Goal: Book appointment/travel/reservation

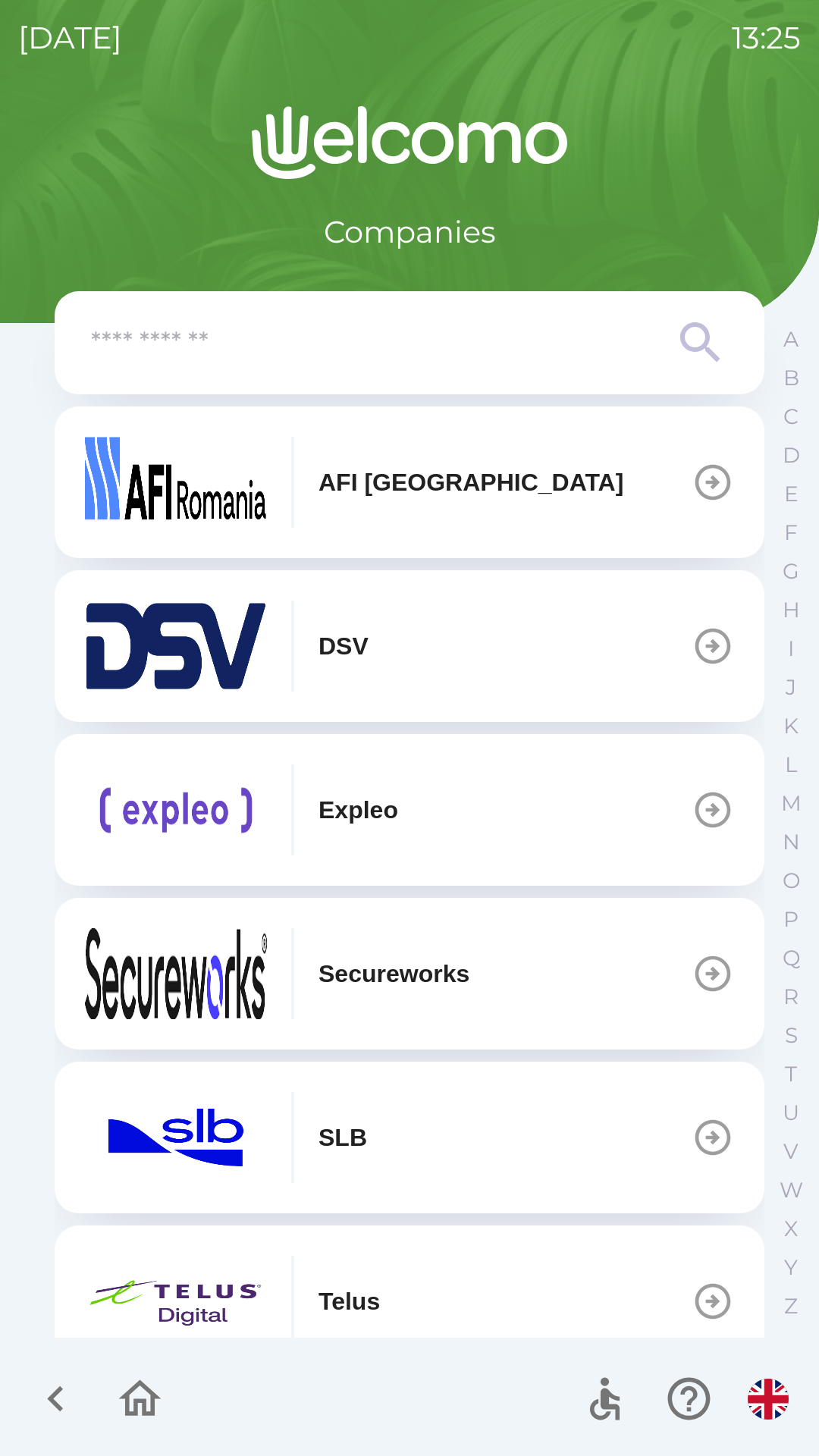
click at [54, 1388] on icon "button" at bounding box center [55, 1398] width 51 height 51
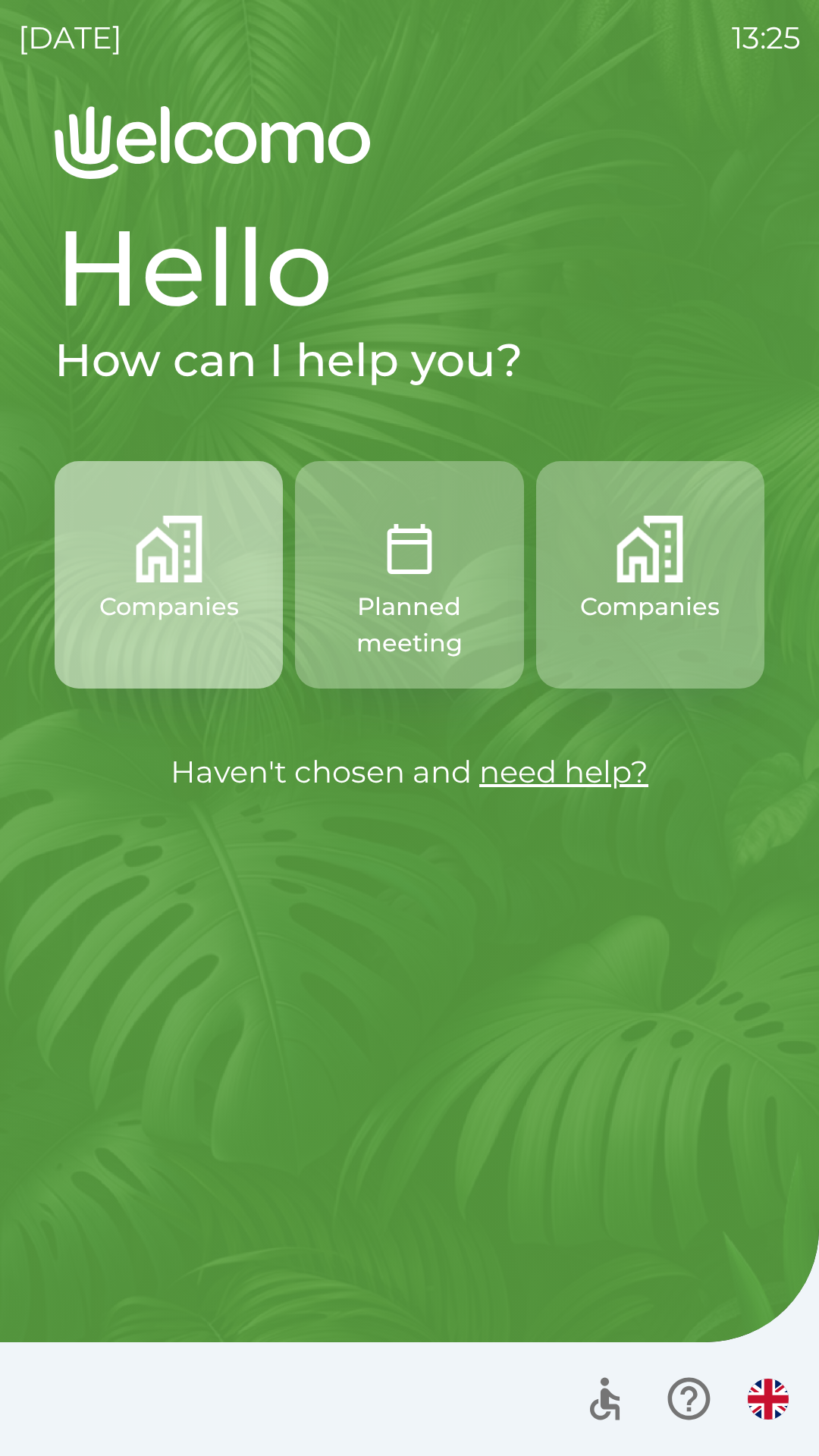
click at [185, 570] on img "button" at bounding box center [169, 549] width 66 height 66
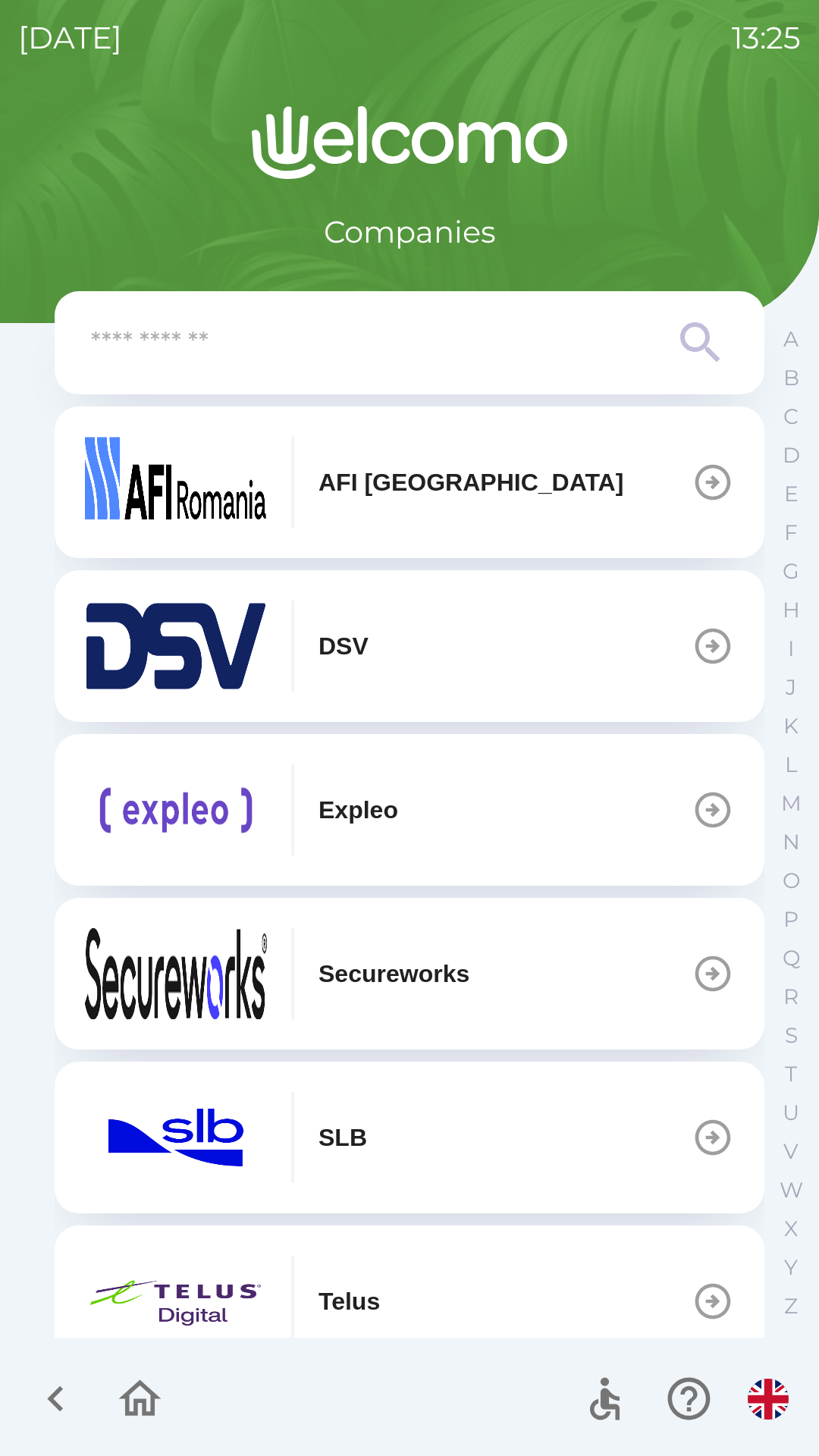
click at [61, 1404] on icon "button" at bounding box center [55, 1398] width 51 height 51
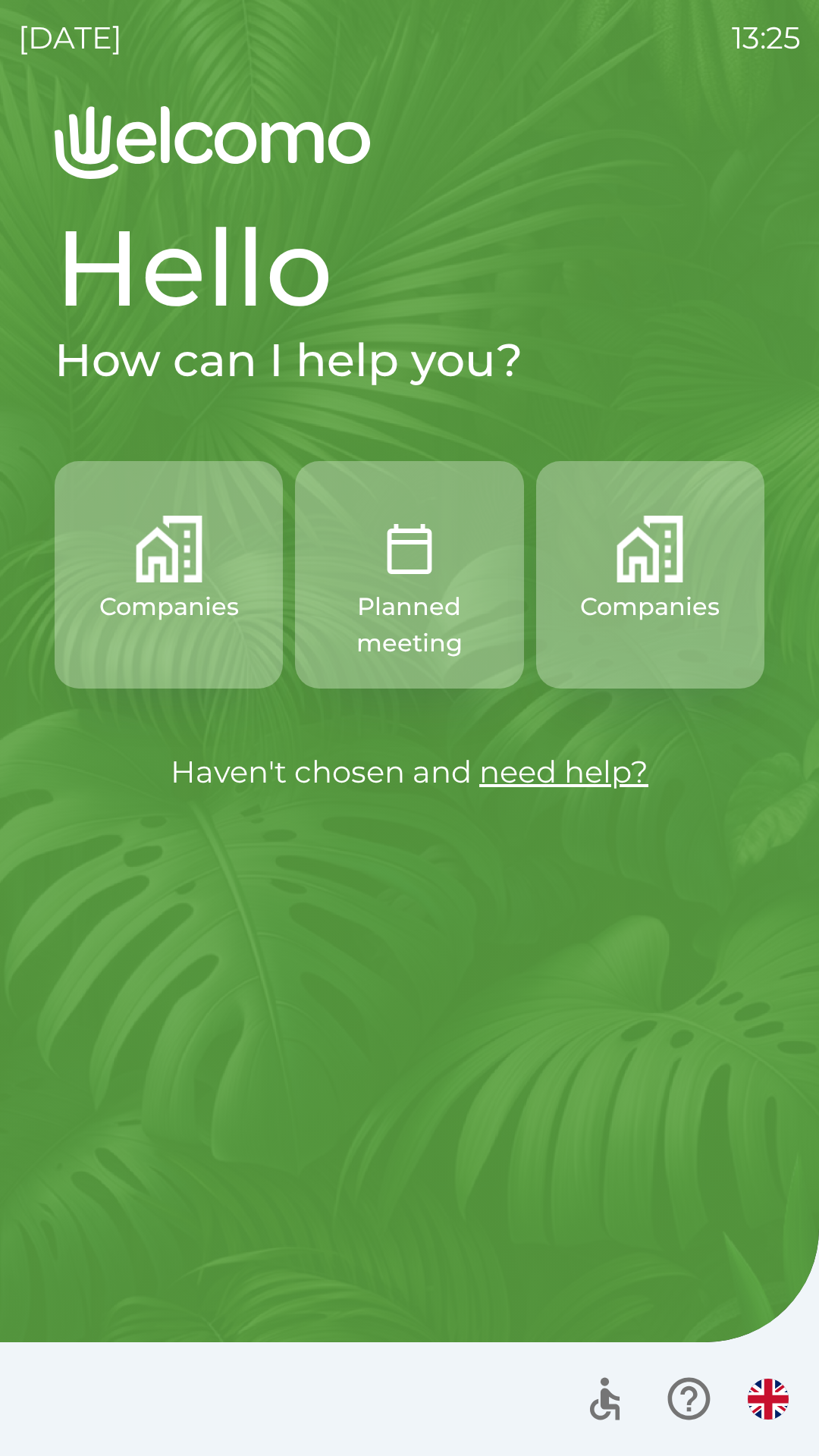
click at [380, 582] on img "button" at bounding box center [410, 549] width 66 height 66
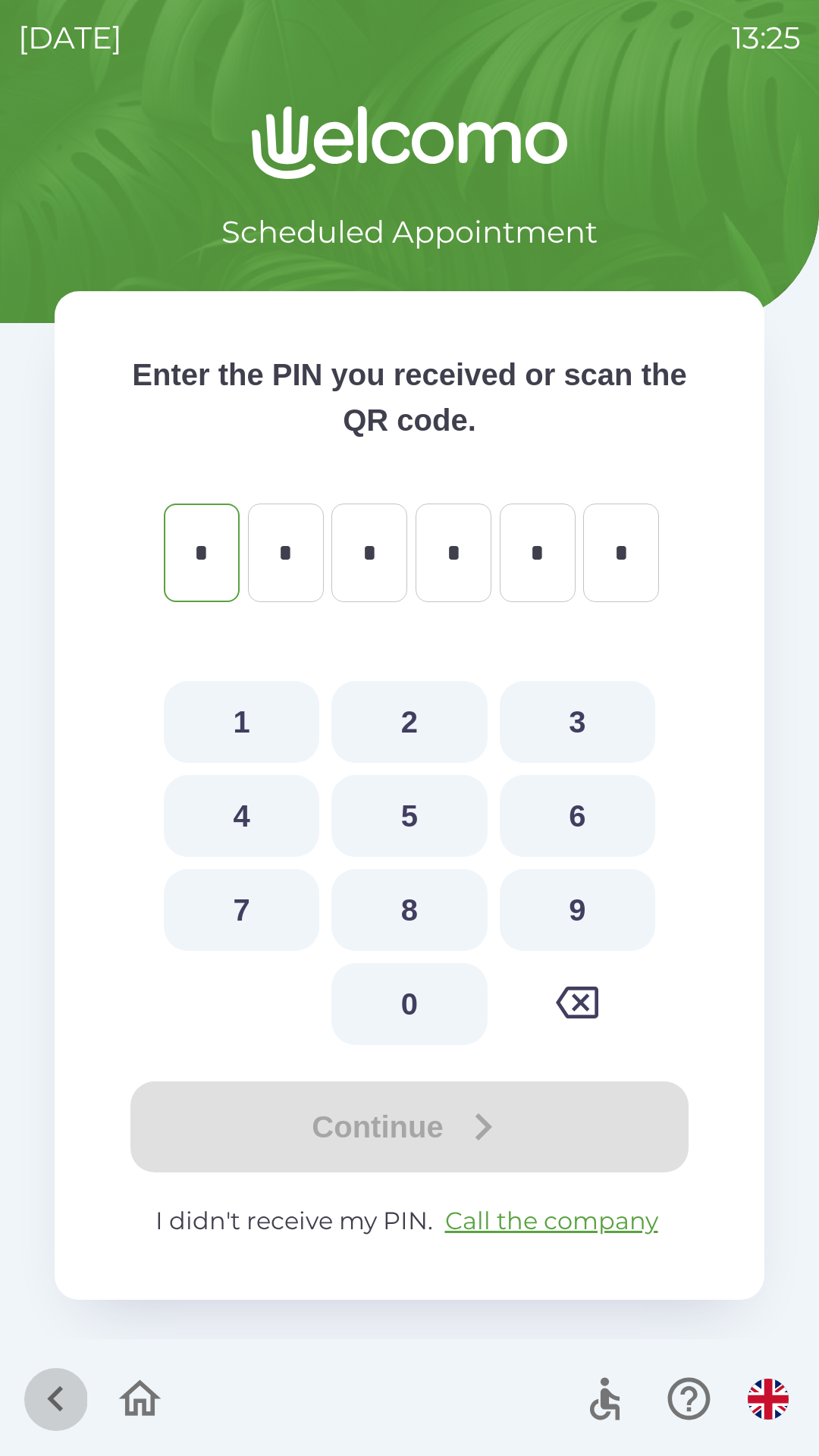
click at [46, 1397] on icon "button" at bounding box center [55, 1398] width 51 height 51
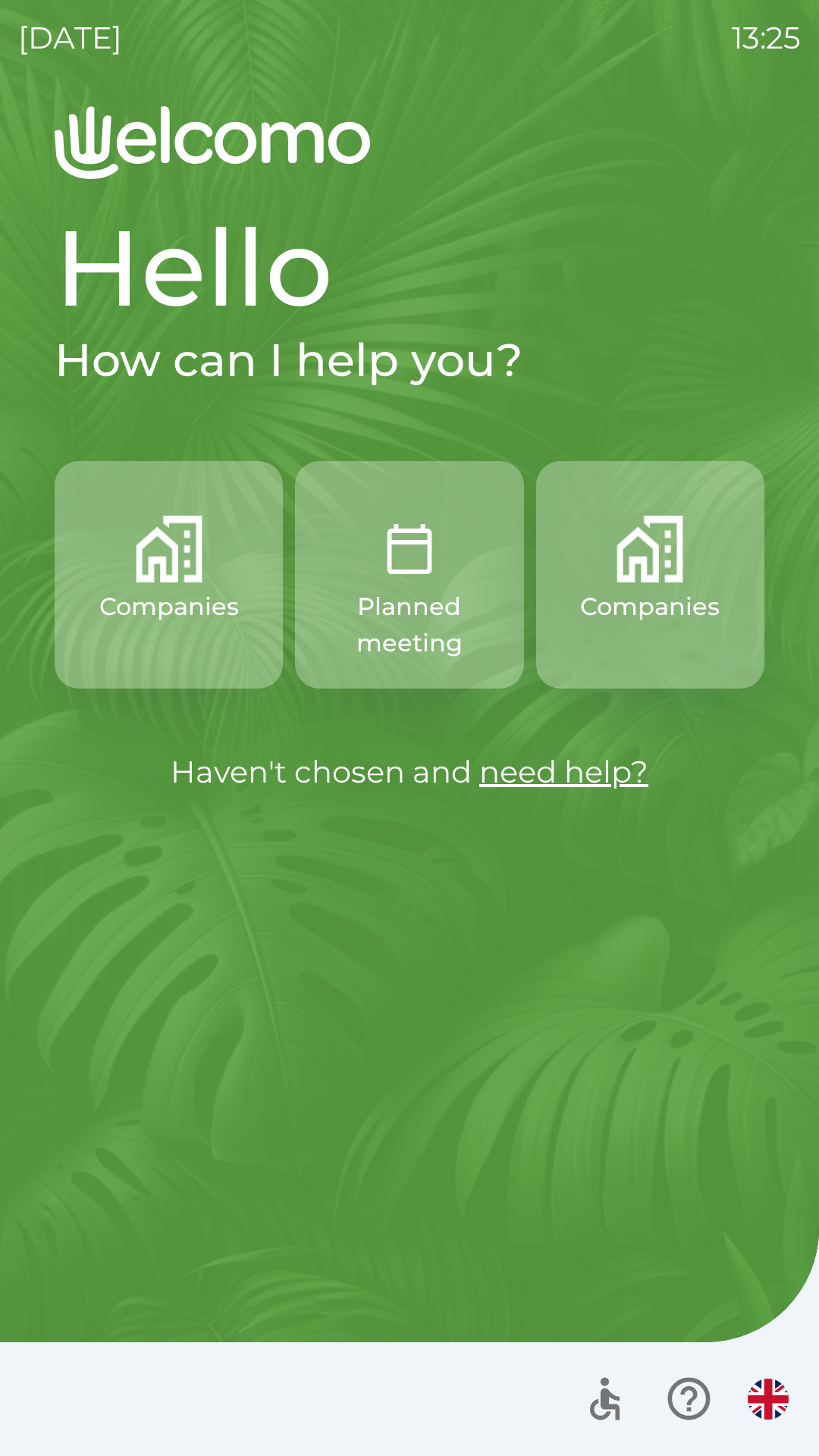
click at [644, 573] on img "button" at bounding box center [649, 549] width 66 height 66
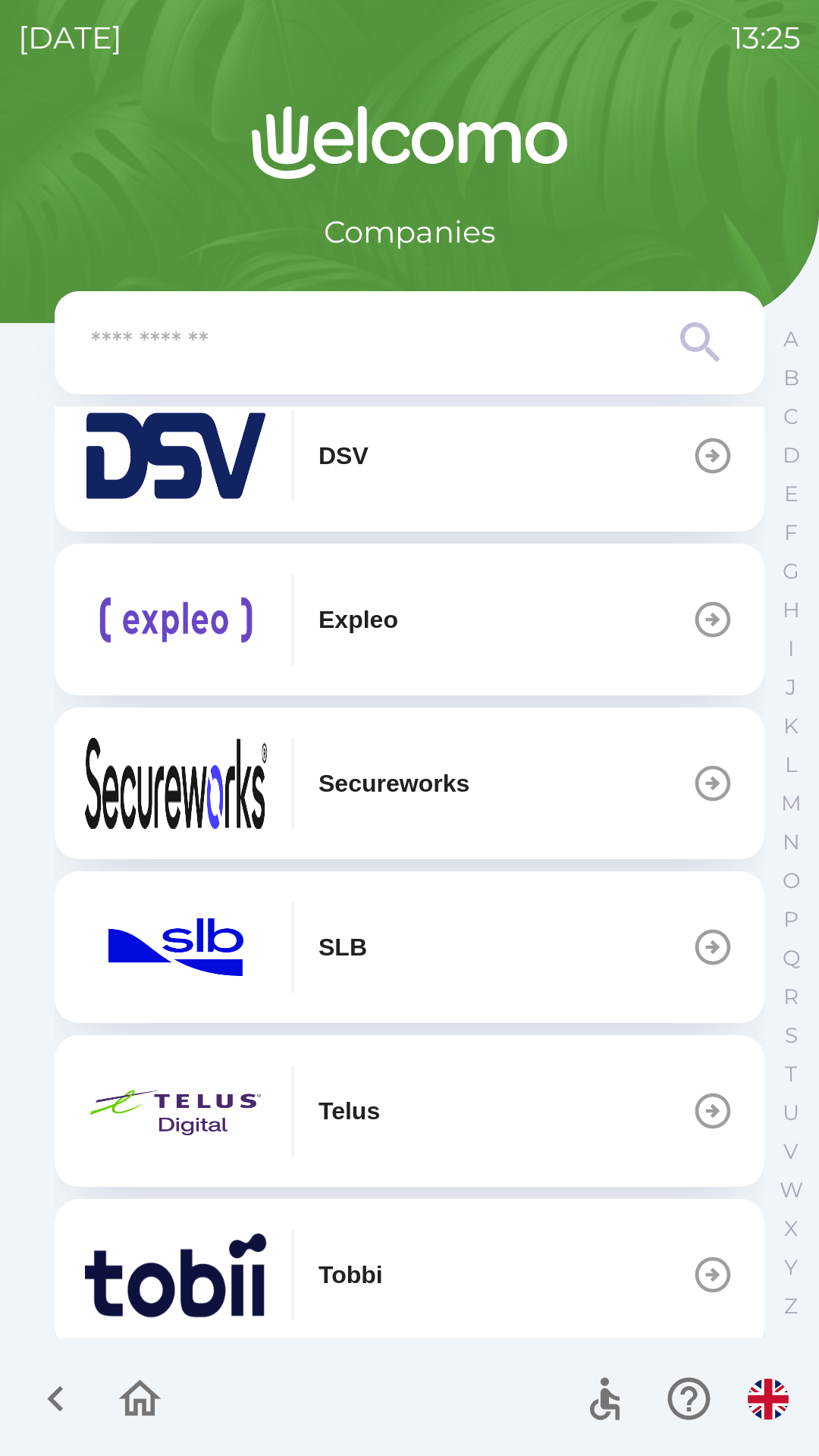
scroll to position [531, 0]
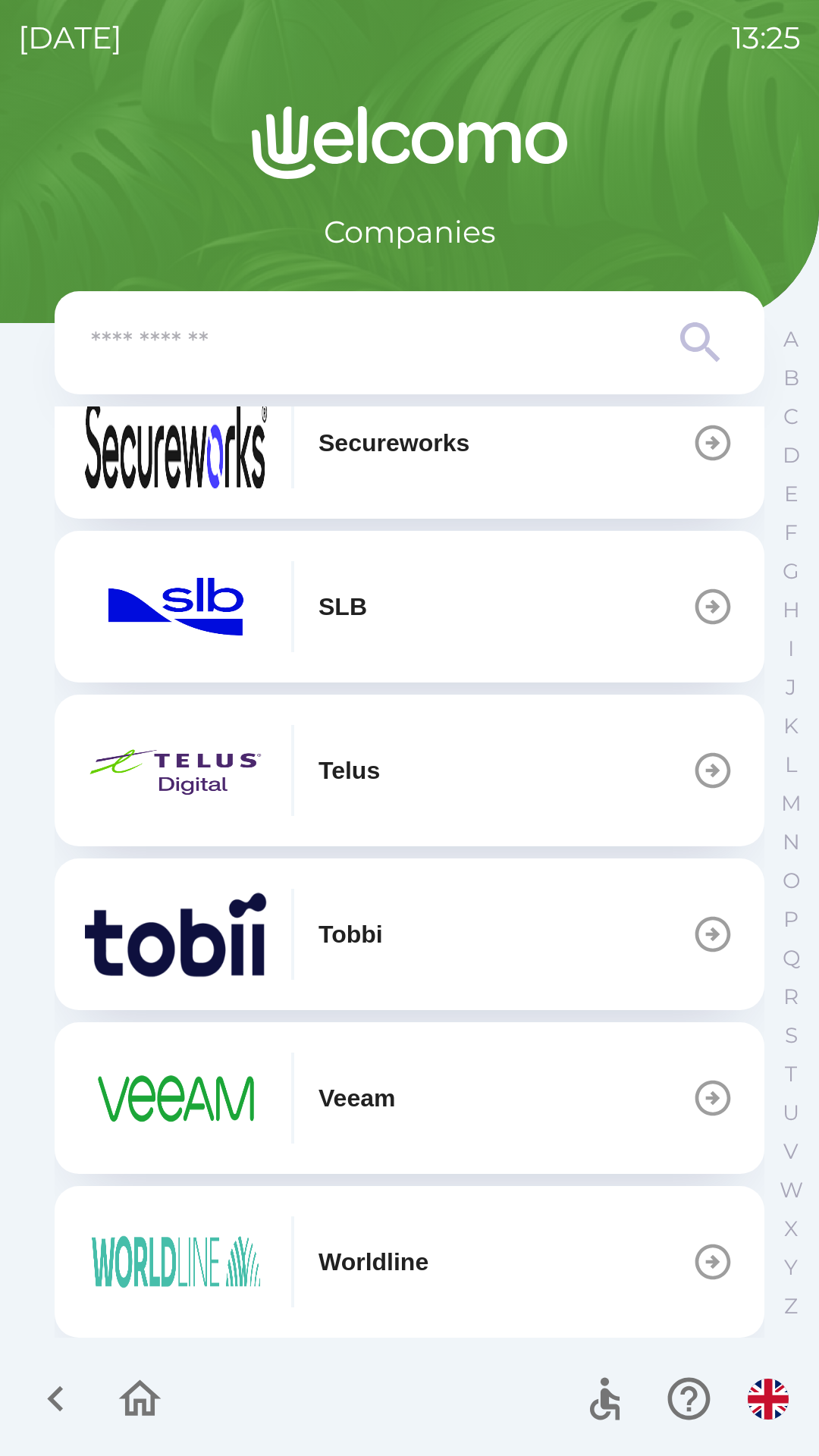
click at [749, 1374] on div at bounding box center [684, 1398] width 221 height 63
click at [757, 1408] on img "button" at bounding box center [768, 1399] width 41 height 41
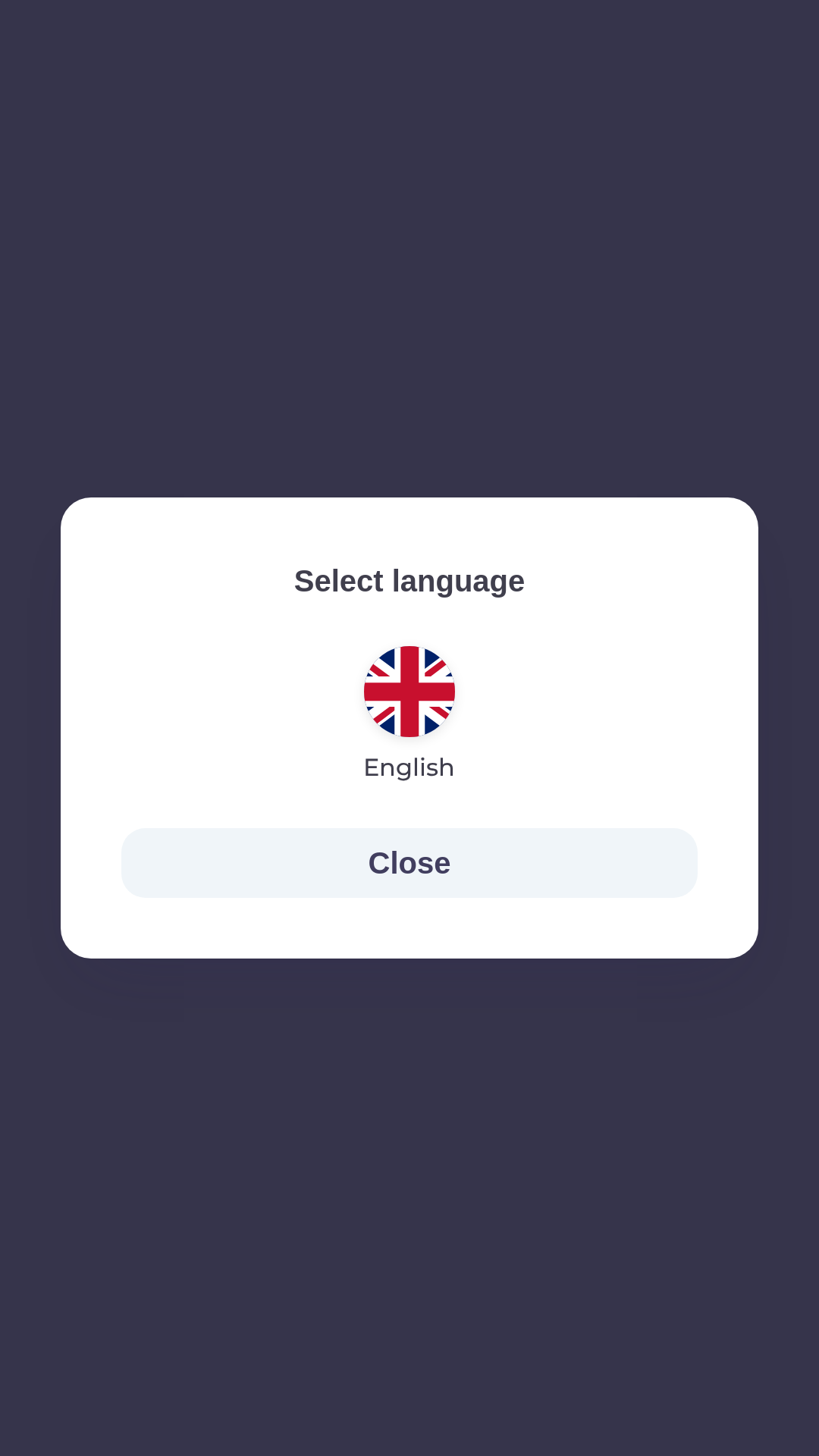
click at [332, 866] on button "Close" at bounding box center [410, 863] width 576 height 70
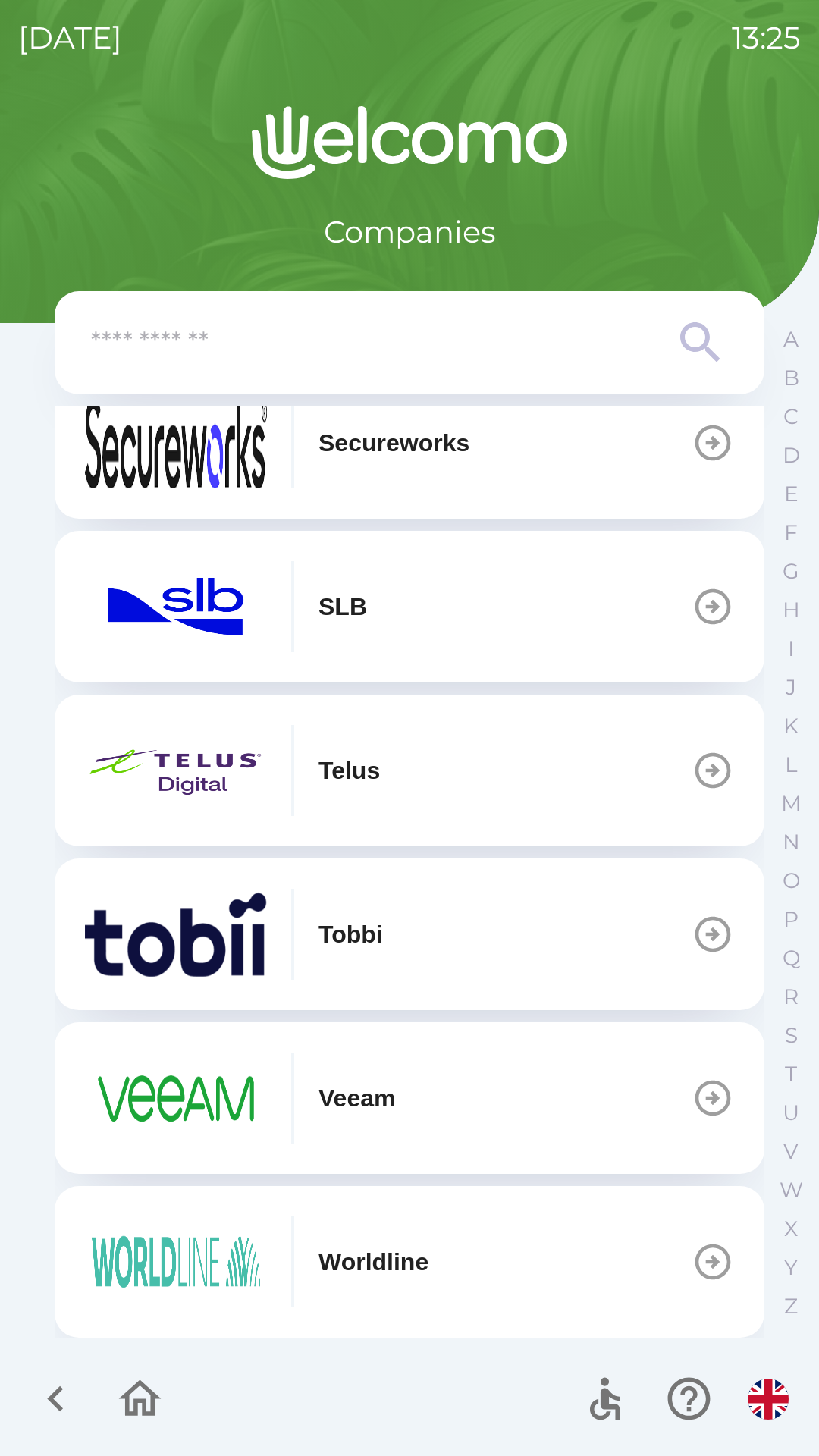
click at [755, 1397] on img "button" at bounding box center [768, 1399] width 41 height 41
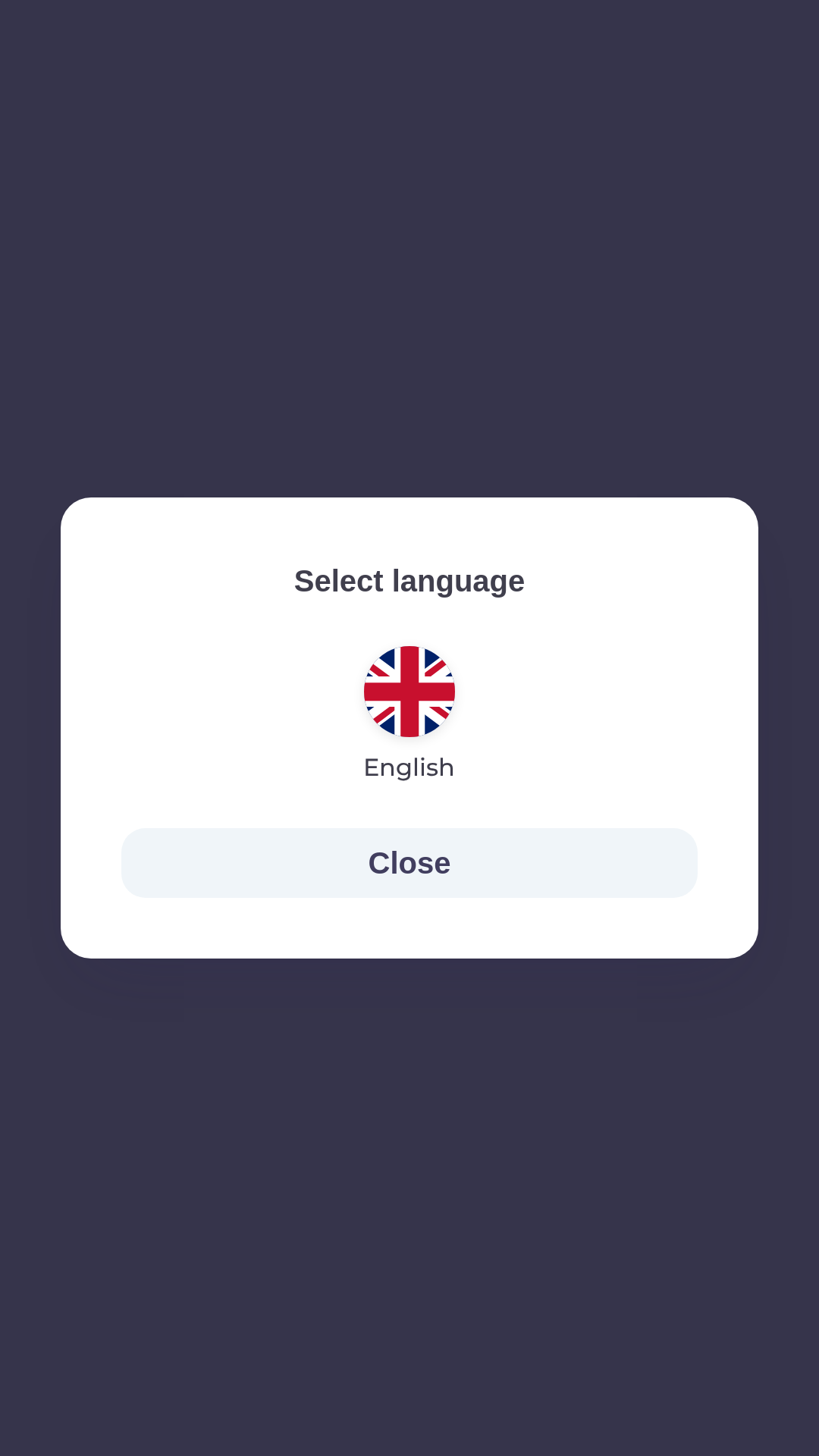
click at [769, 1376] on div "Select language English Close" at bounding box center [410, 728] width 819 height 1456
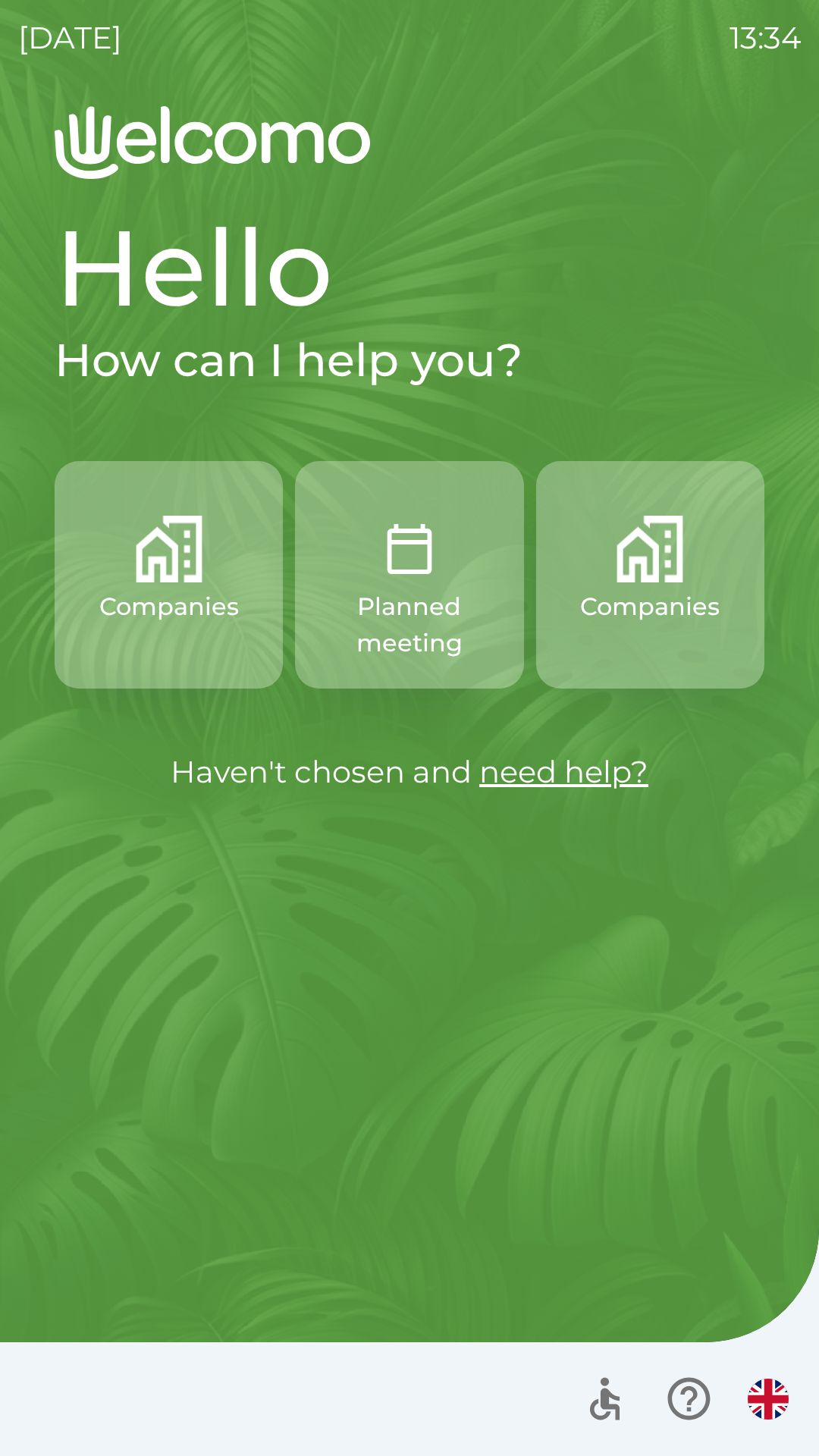
click at [633, 555] on img "button" at bounding box center [649, 549] width 66 height 66
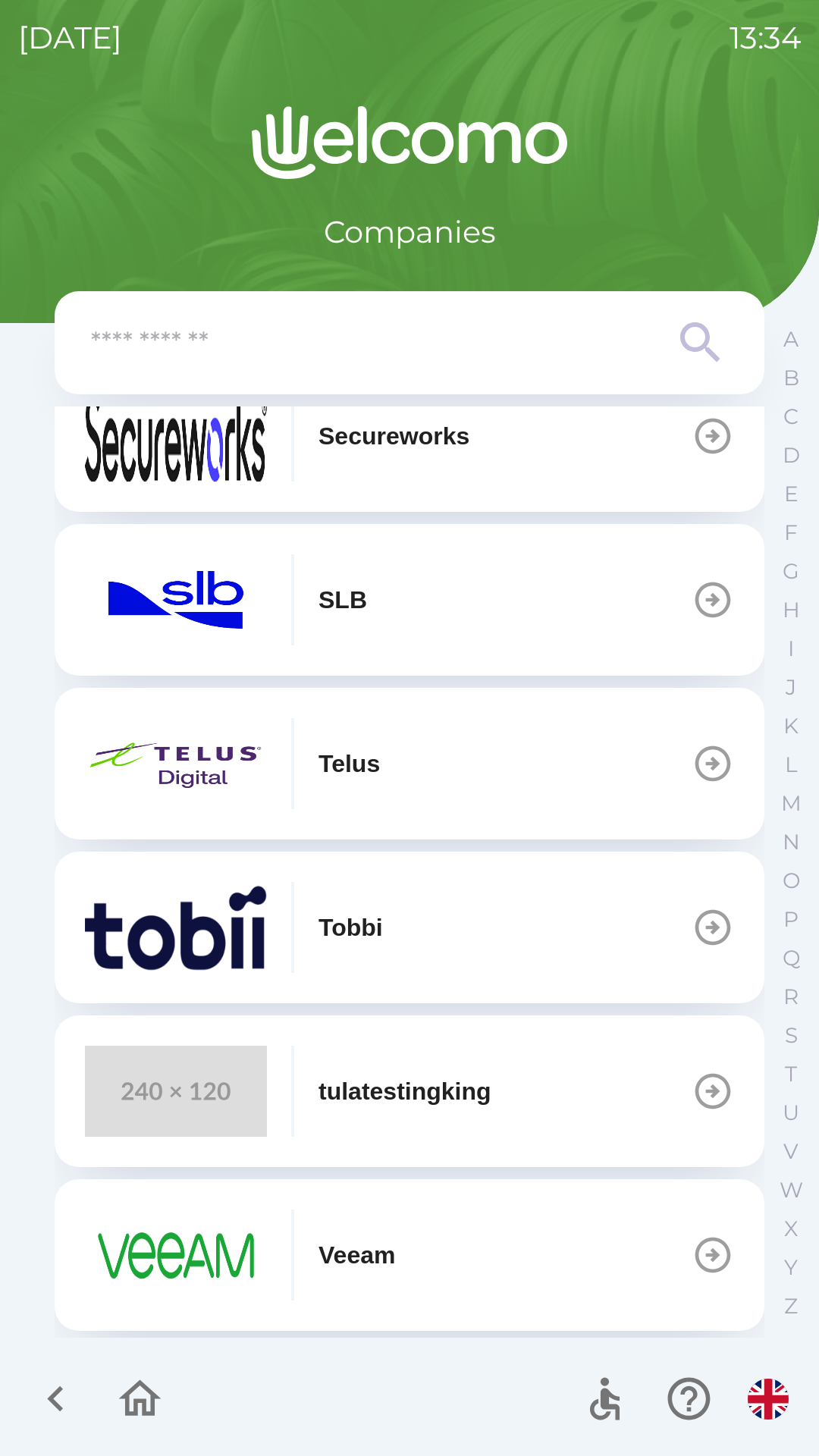
scroll to position [694, 0]
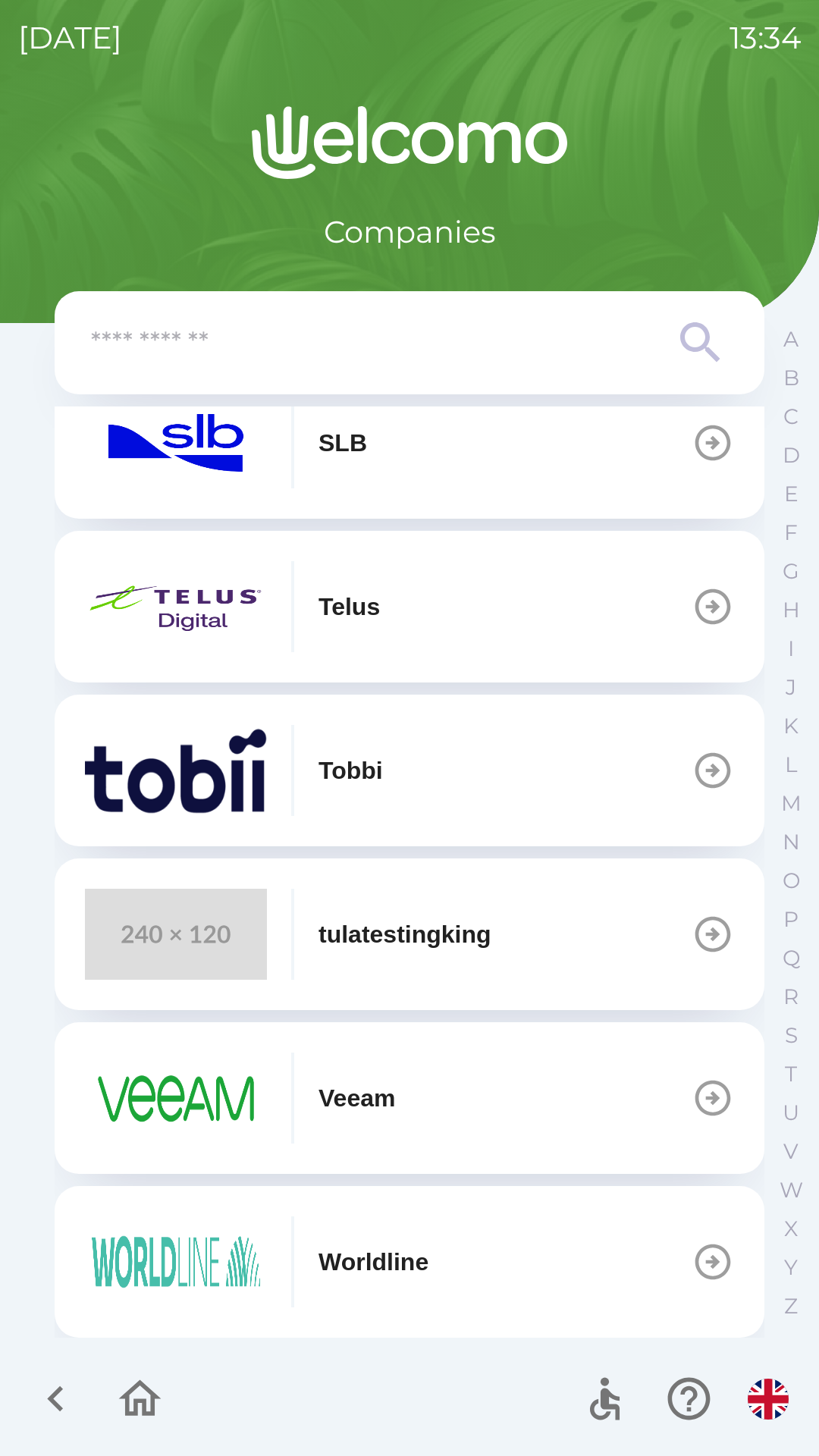
click at [326, 931] on p "tulatestingking" at bounding box center [404, 933] width 172 height 36
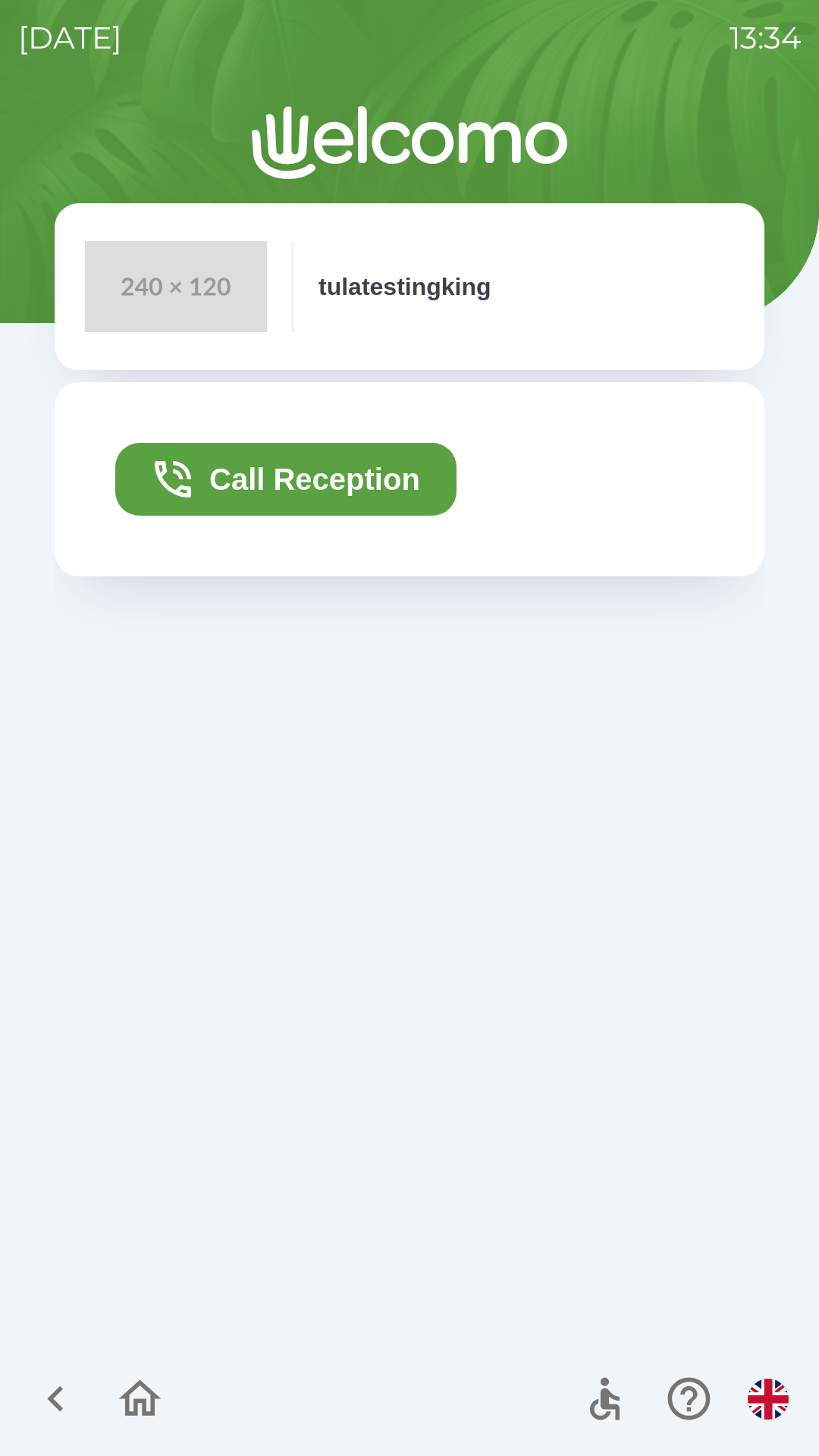
click at [351, 479] on button "Call Reception" at bounding box center [286, 479] width 341 height 73
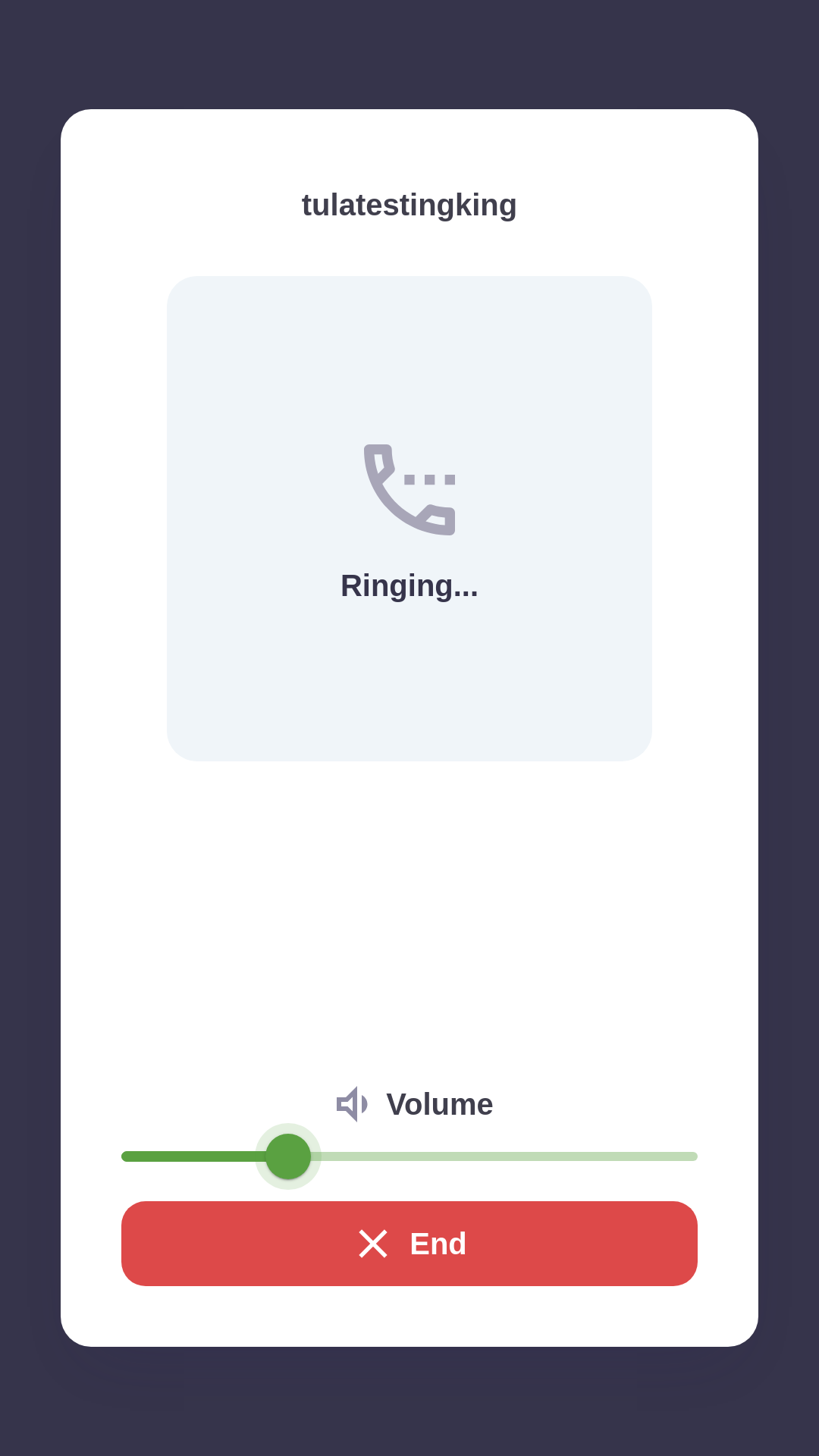
type input "**"
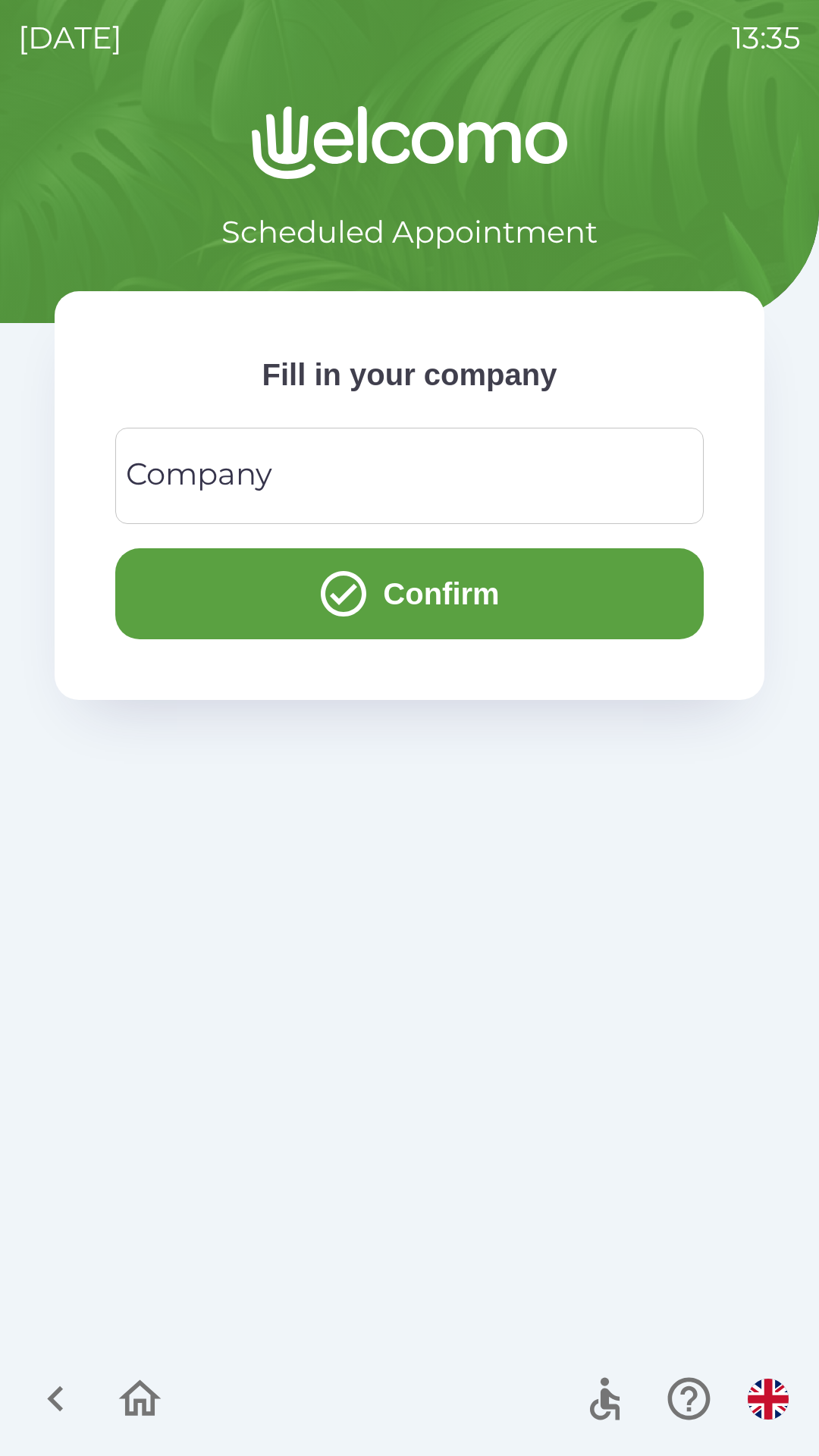
click at [366, 477] on input "Company" at bounding box center [410, 475] width 552 height 60
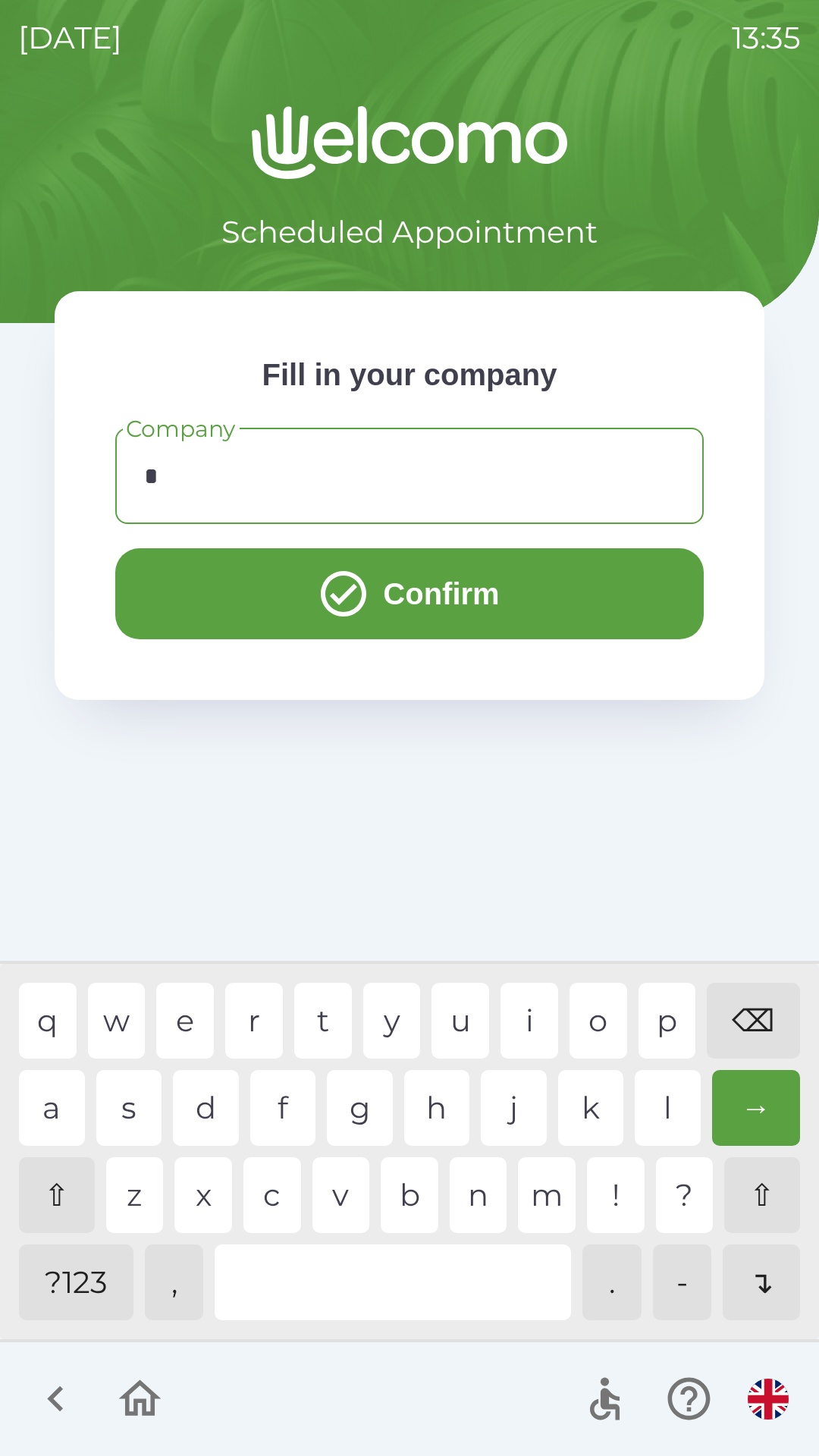
click at [471, 1192] on div "n" at bounding box center [479, 1195] width 57 height 76
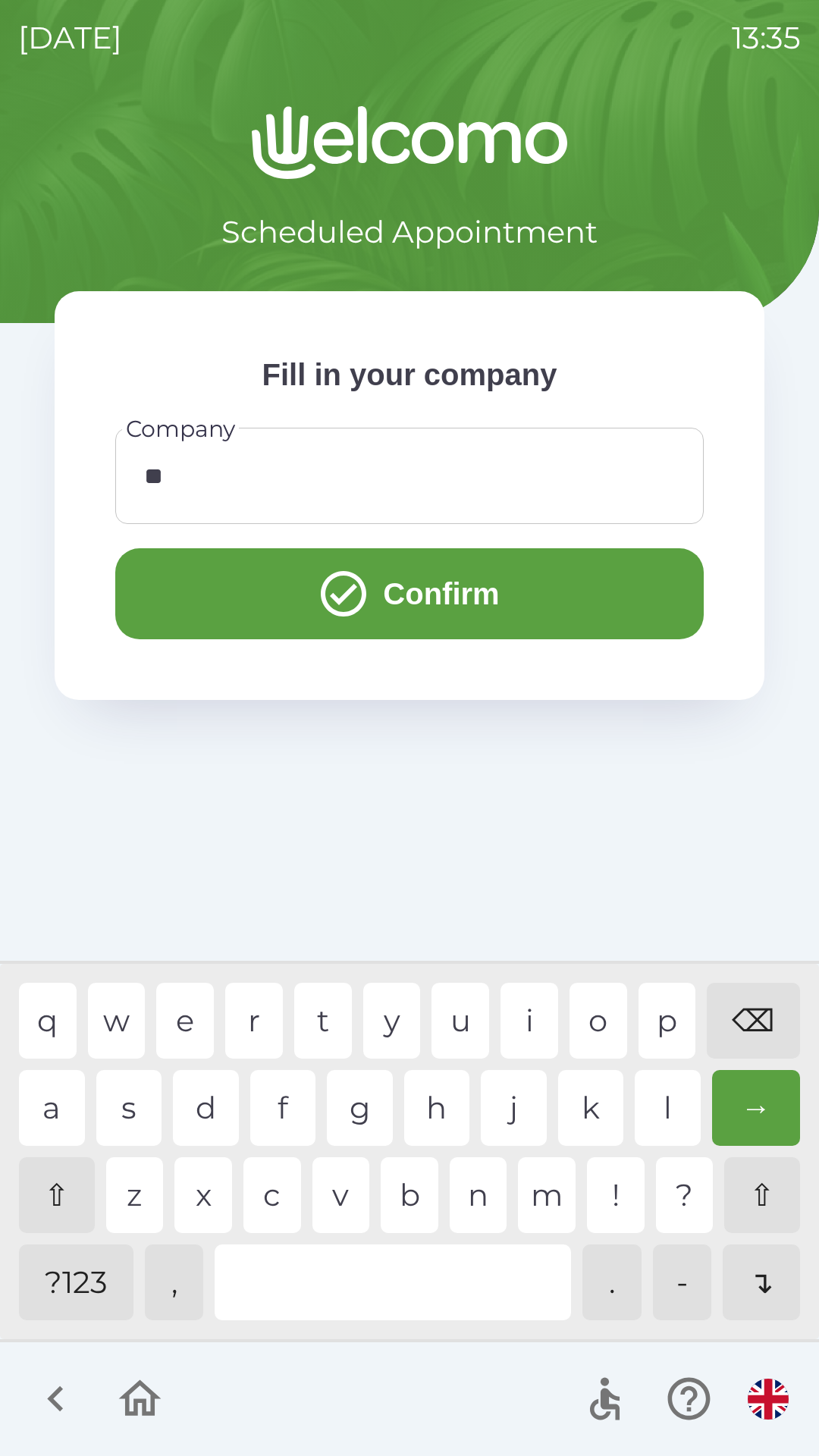
click at [180, 1006] on div "e" at bounding box center [184, 1021] width 57 height 76
click at [504, 1101] on div "j" at bounding box center [514, 1107] width 66 height 76
click at [657, 1095] on div "l" at bounding box center [668, 1107] width 66 height 76
click at [185, 1039] on div "e" at bounding box center [184, 1021] width 57 height 76
click at [124, 1111] on div "s" at bounding box center [129, 1107] width 66 height 76
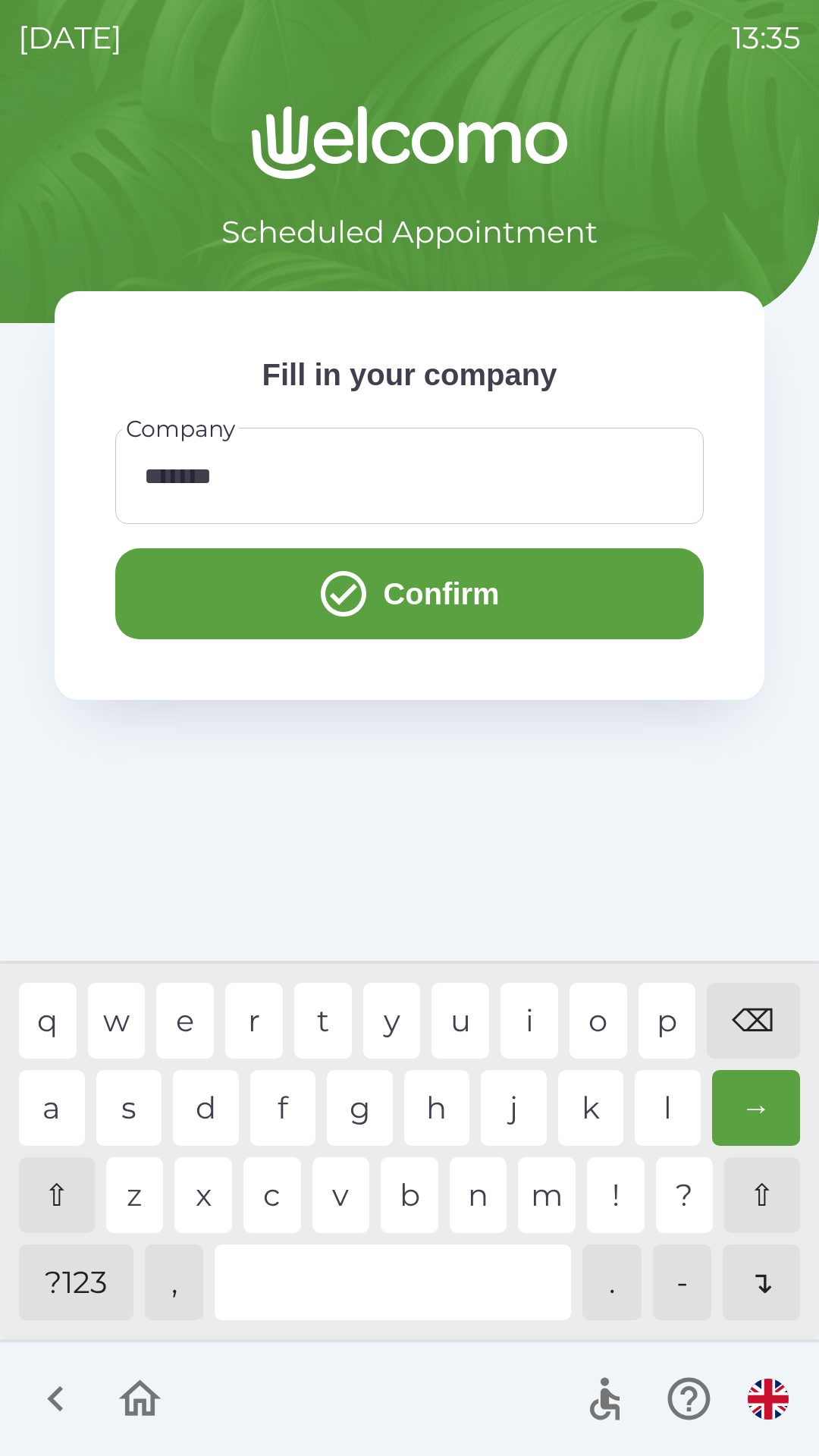
type input "********"
click at [474, 560] on button "Confirm" at bounding box center [410, 593] width 588 height 91
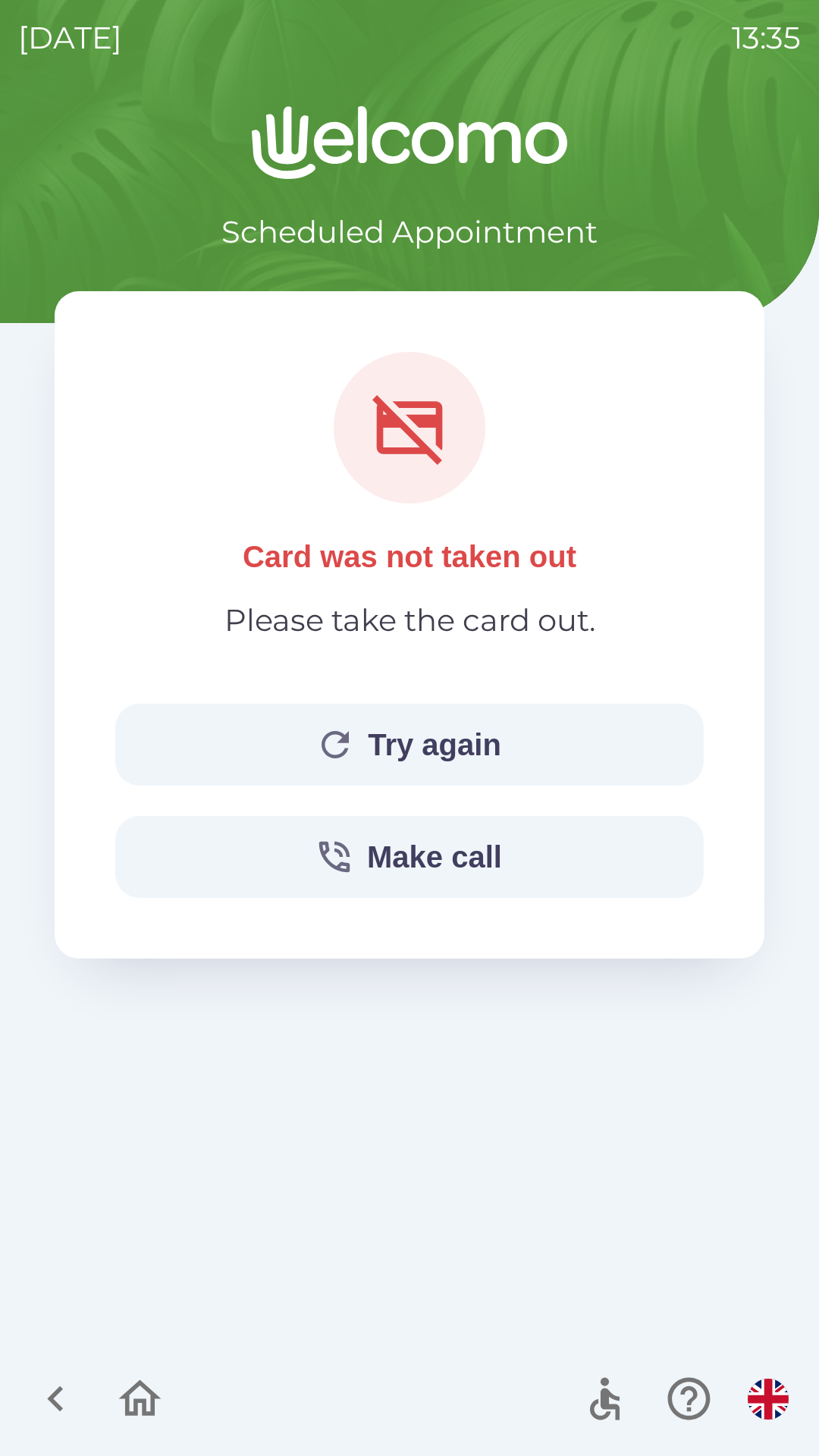
click at [232, 746] on button "Try again" at bounding box center [410, 744] width 588 height 82
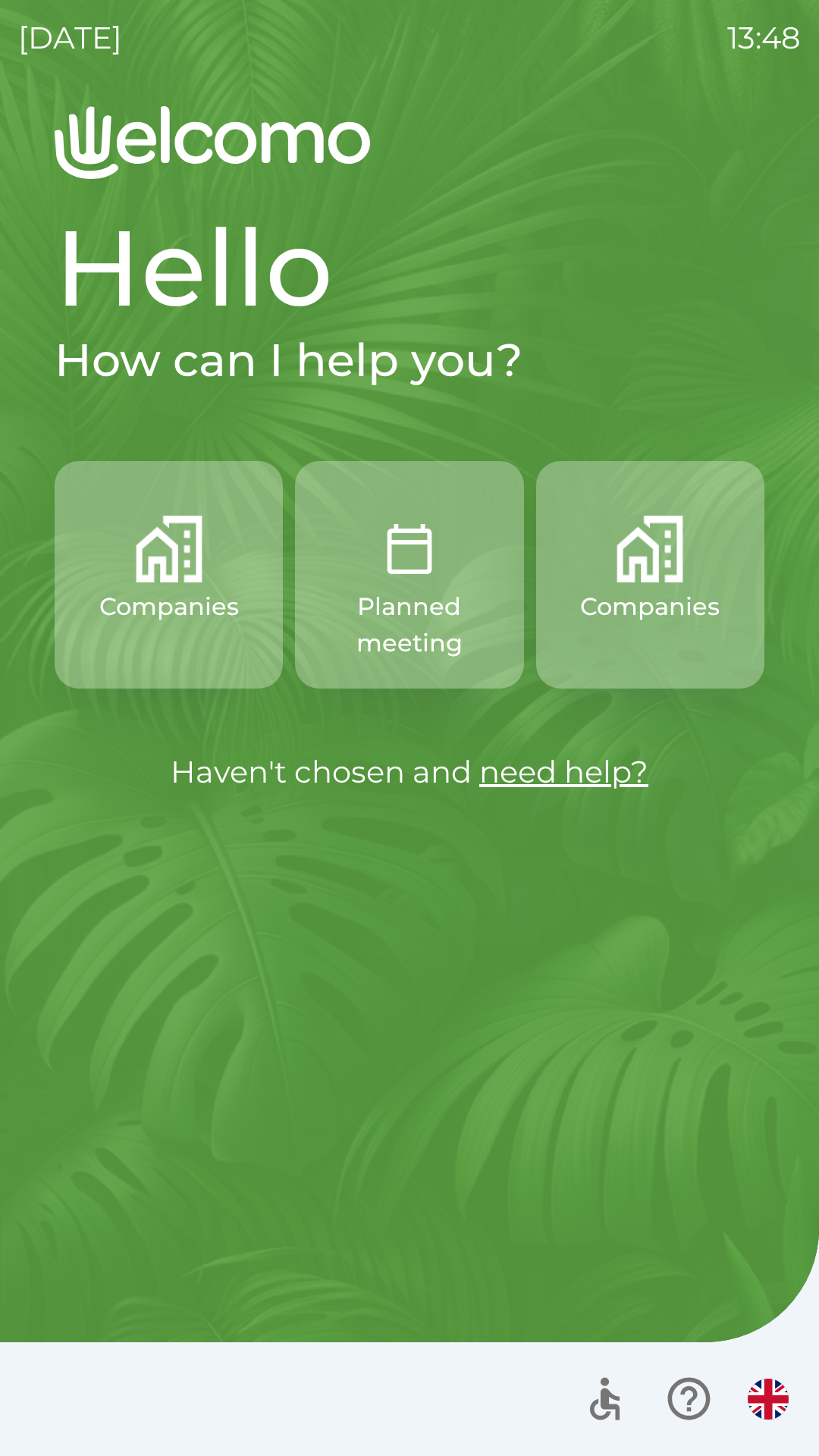
click at [588, 569] on button "Companies" at bounding box center [649, 574] width 228 height 228
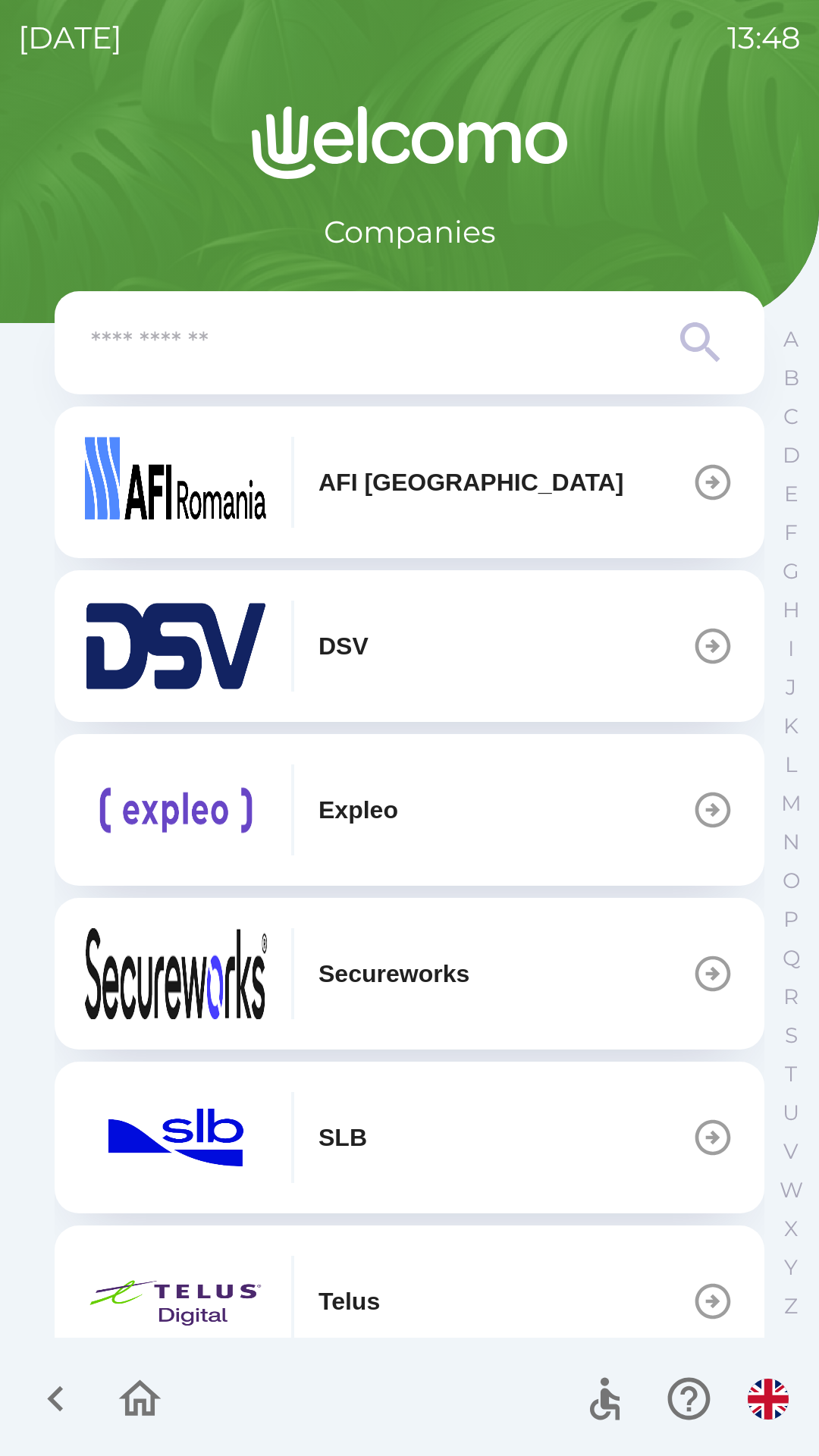
click at [750, 1405] on img "button" at bounding box center [768, 1399] width 41 height 41
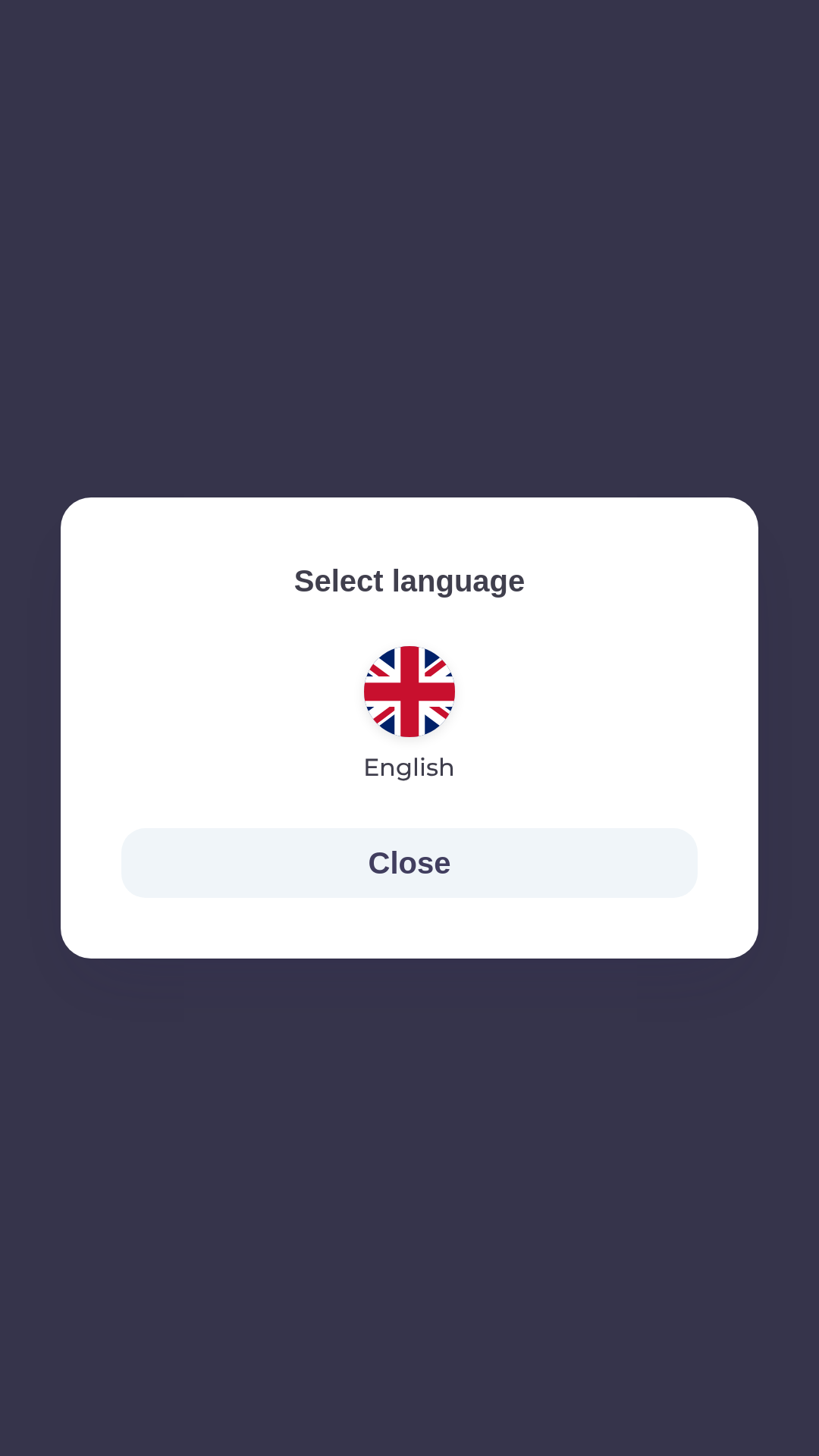
click at [164, 853] on button "Close" at bounding box center [410, 863] width 576 height 70
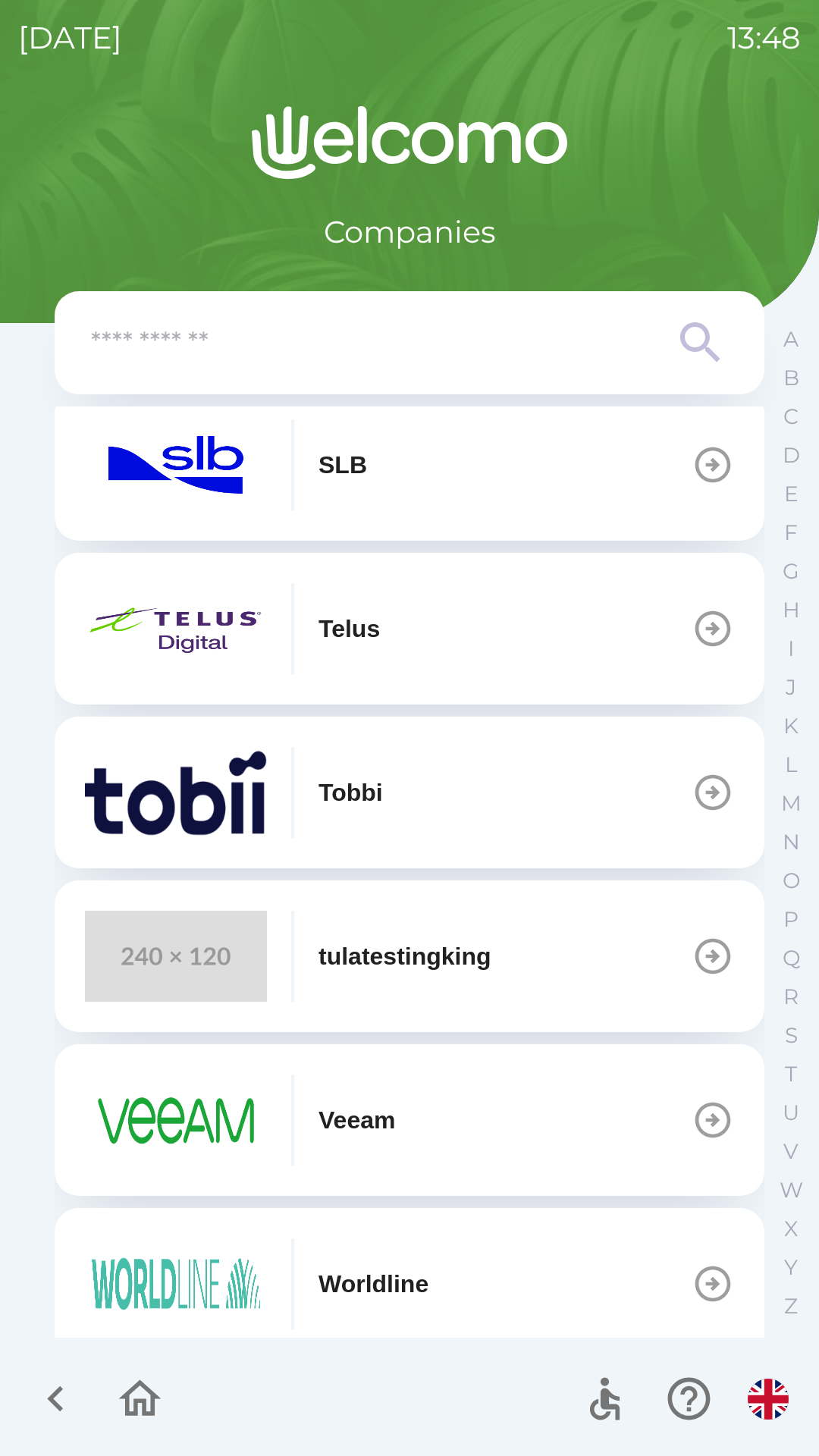
scroll to position [694, 0]
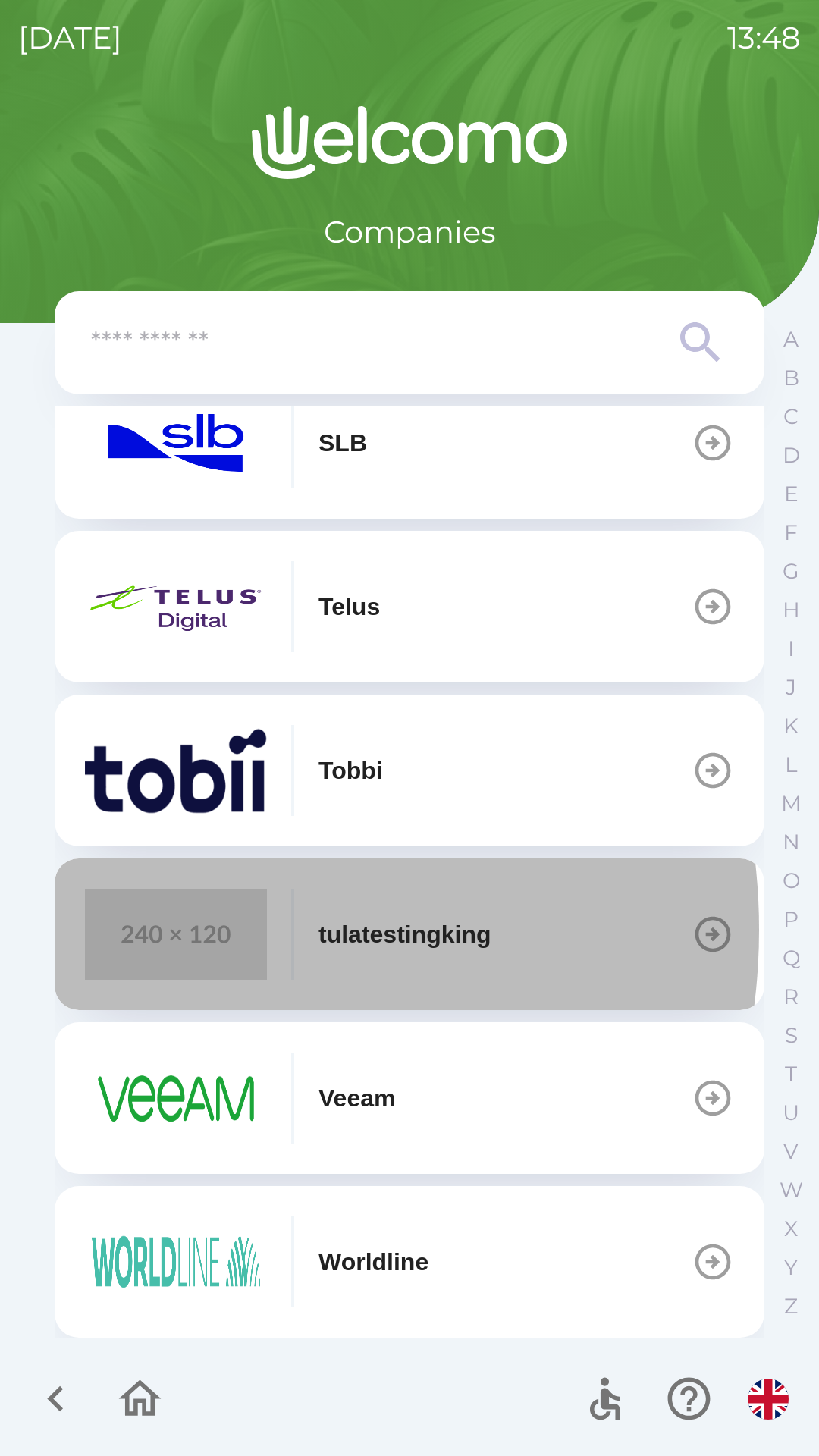
click at [160, 929] on img "button" at bounding box center [175, 934] width 182 height 91
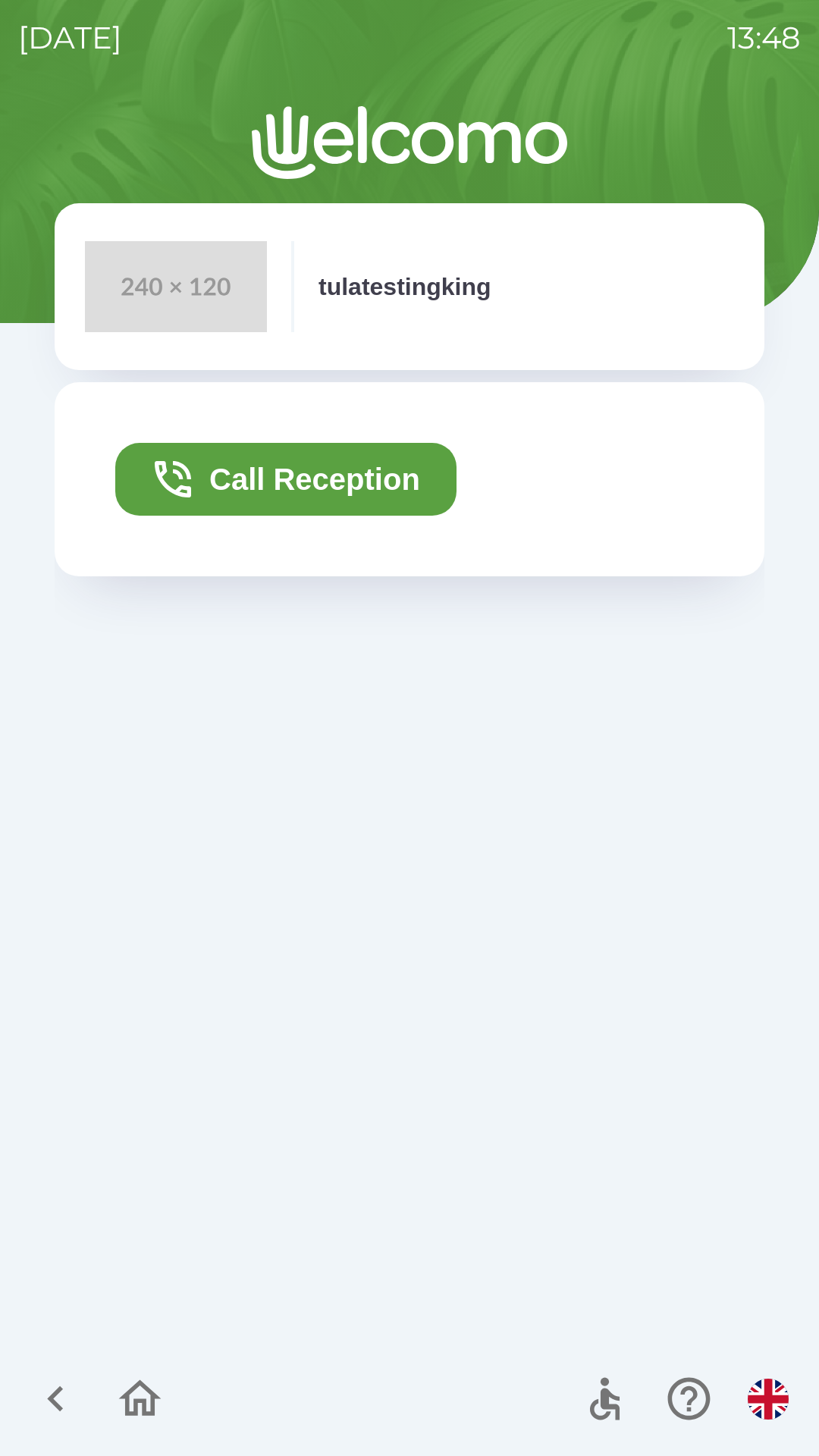
click at [232, 491] on button "Call Reception" at bounding box center [286, 479] width 341 height 73
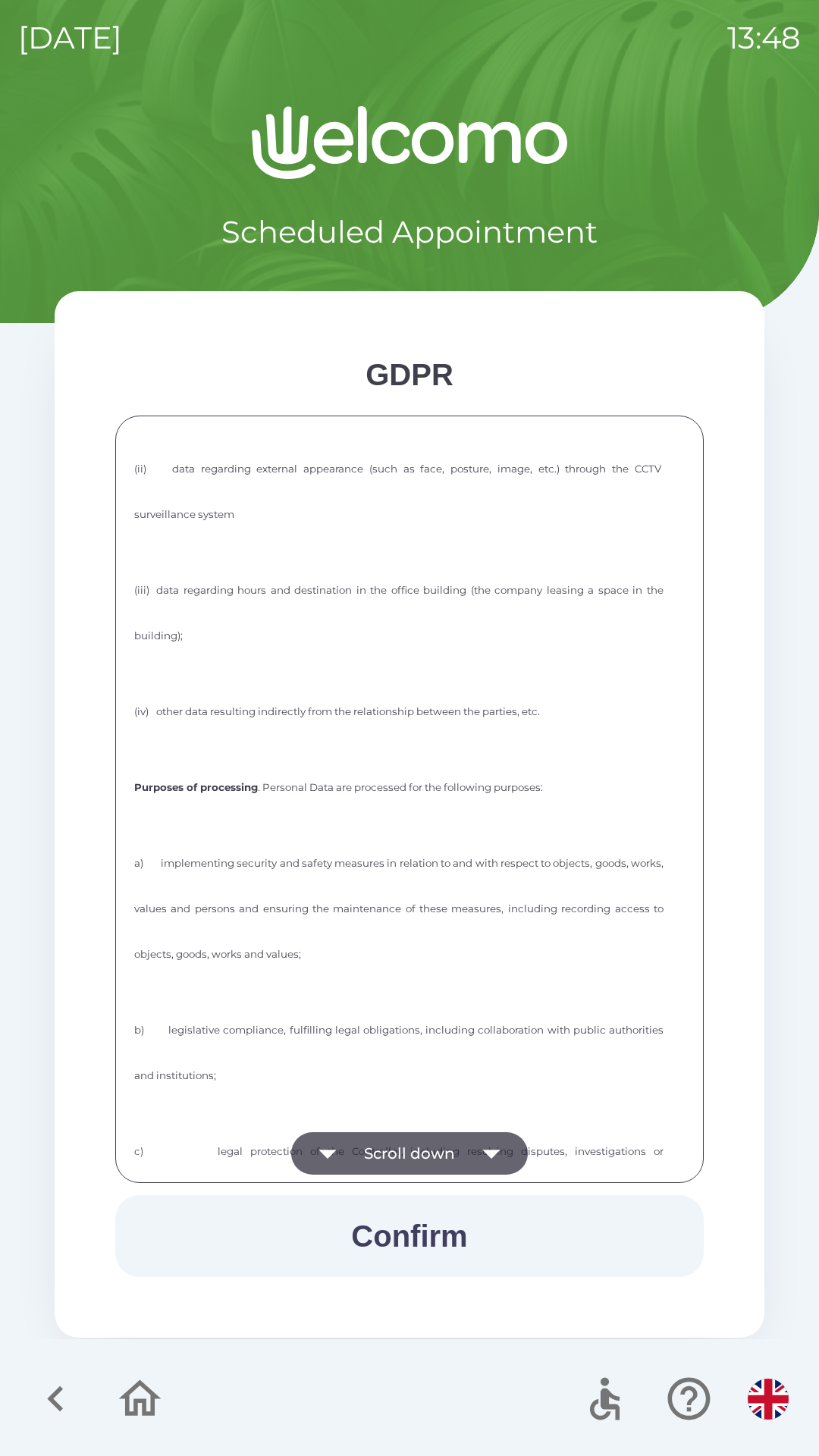
click at [459, 1149] on button "Scroll down" at bounding box center [410, 1154] width 237 height 42
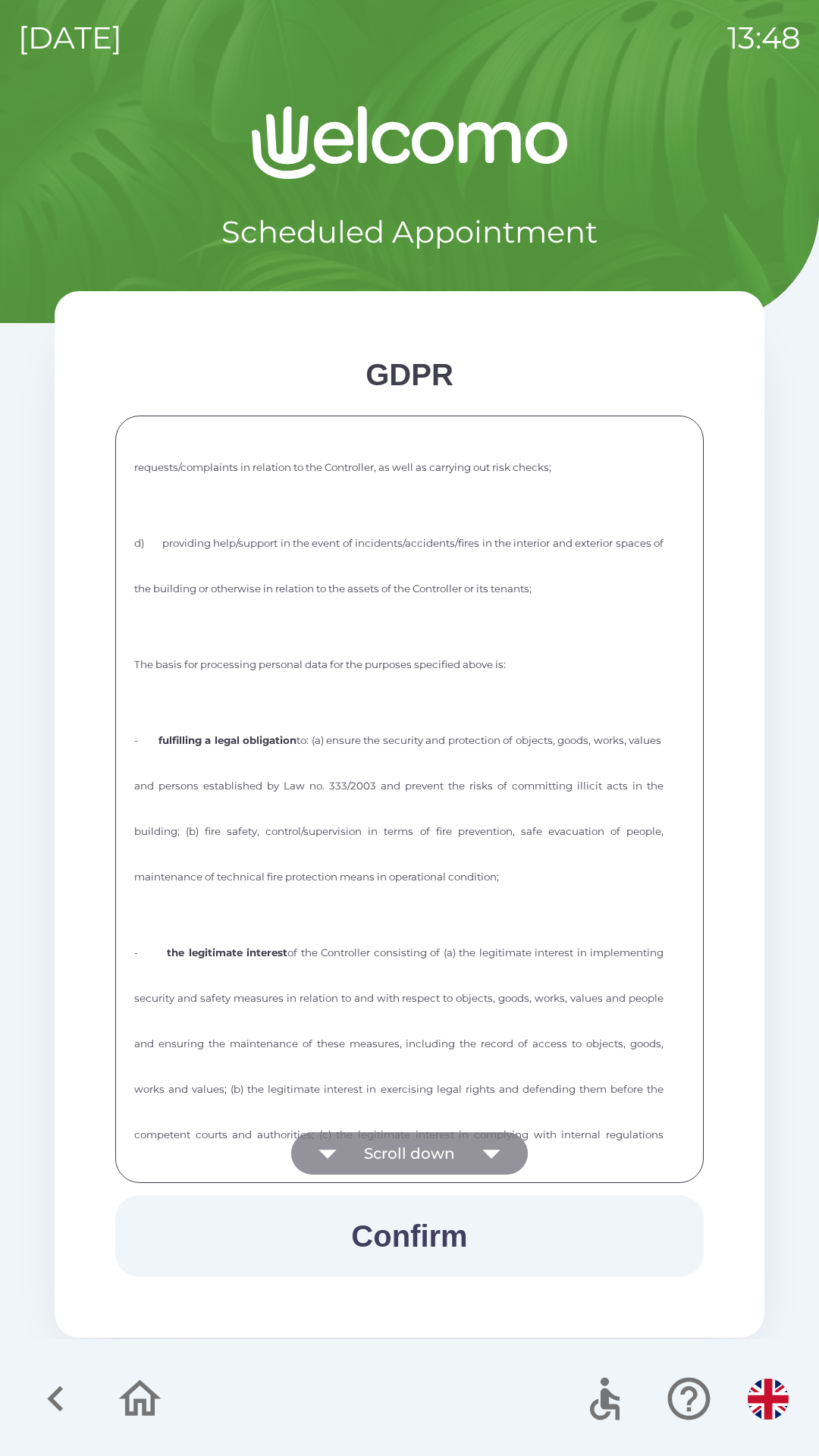
click at [448, 1154] on button "Scroll down" at bounding box center [410, 1154] width 237 height 42
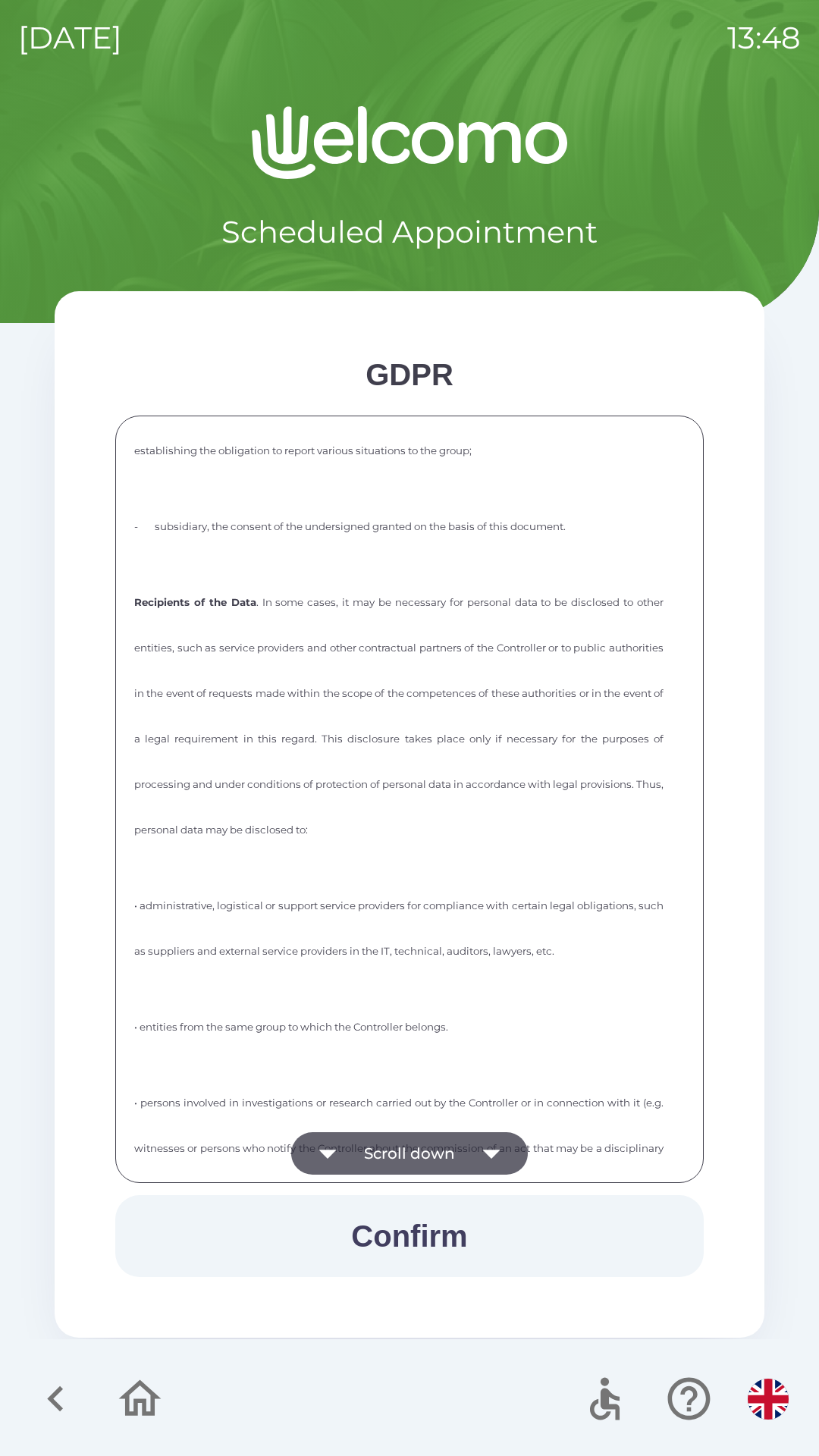
click at [442, 1156] on button "Scroll down" at bounding box center [410, 1154] width 237 height 42
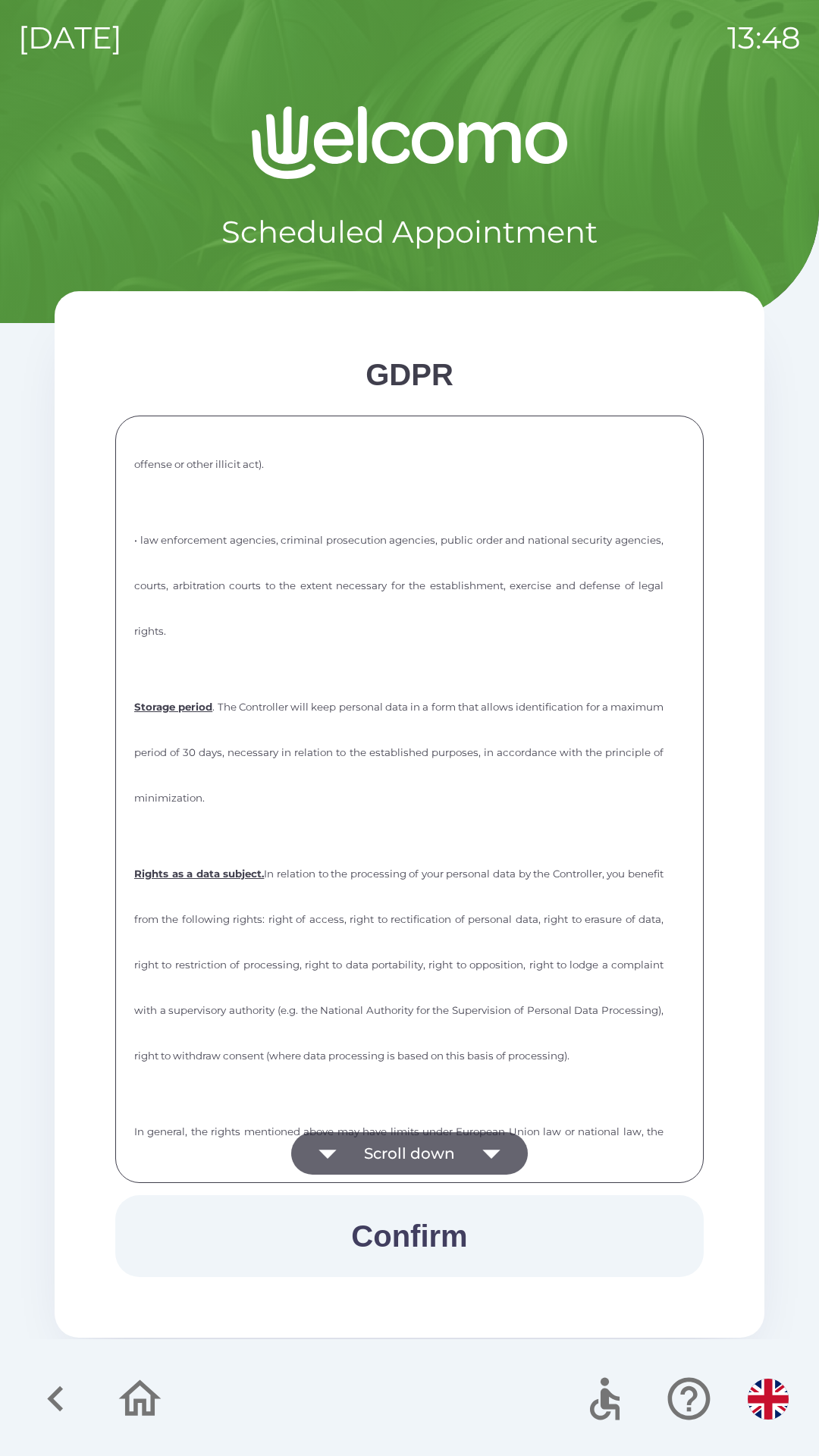
click at [445, 1149] on button "Scroll down" at bounding box center [410, 1154] width 237 height 42
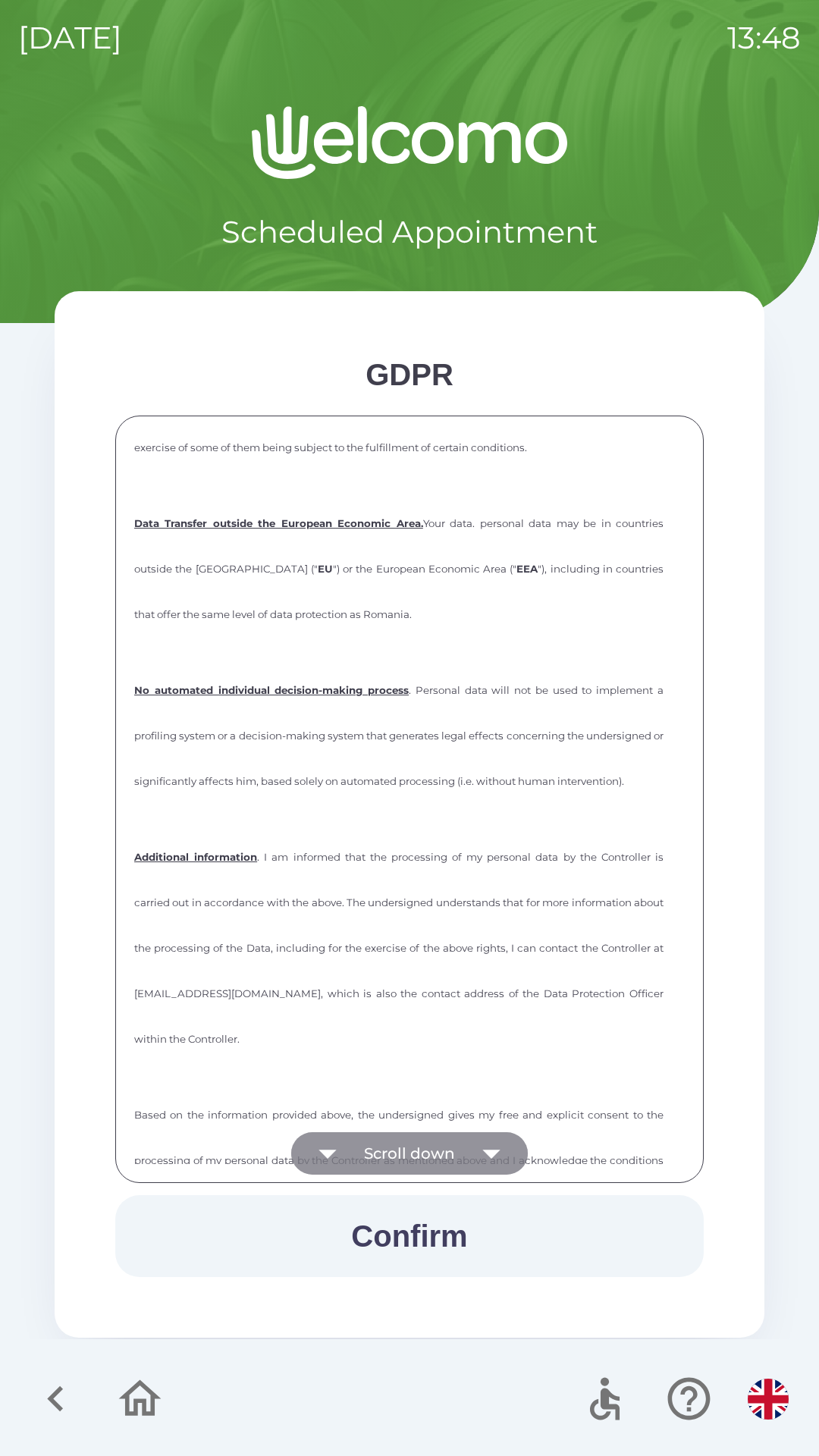
click at [443, 1140] on button "Scroll down" at bounding box center [410, 1154] width 237 height 42
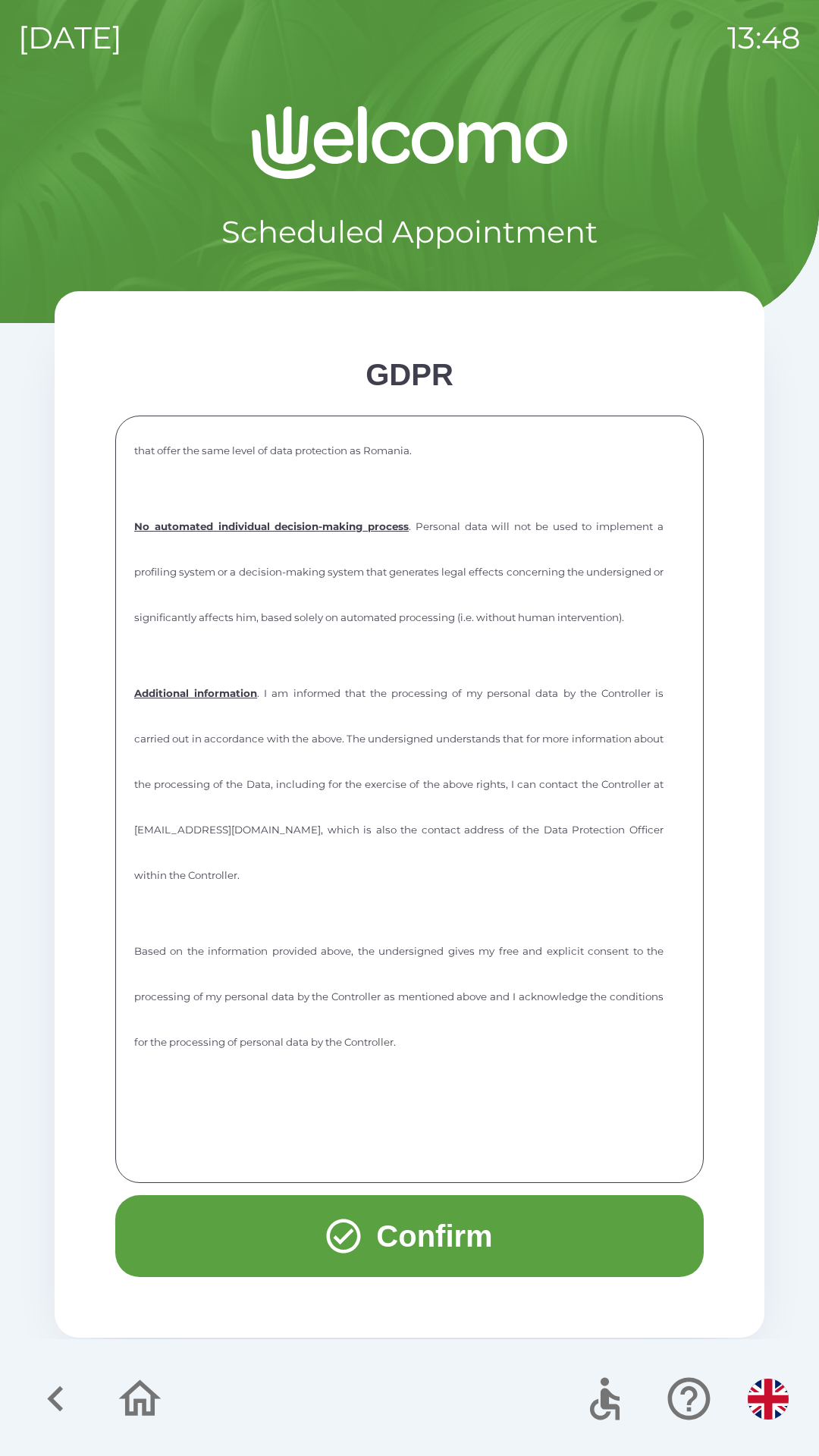
click at [416, 1226] on button "Confirm" at bounding box center [410, 1236] width 588 height 82
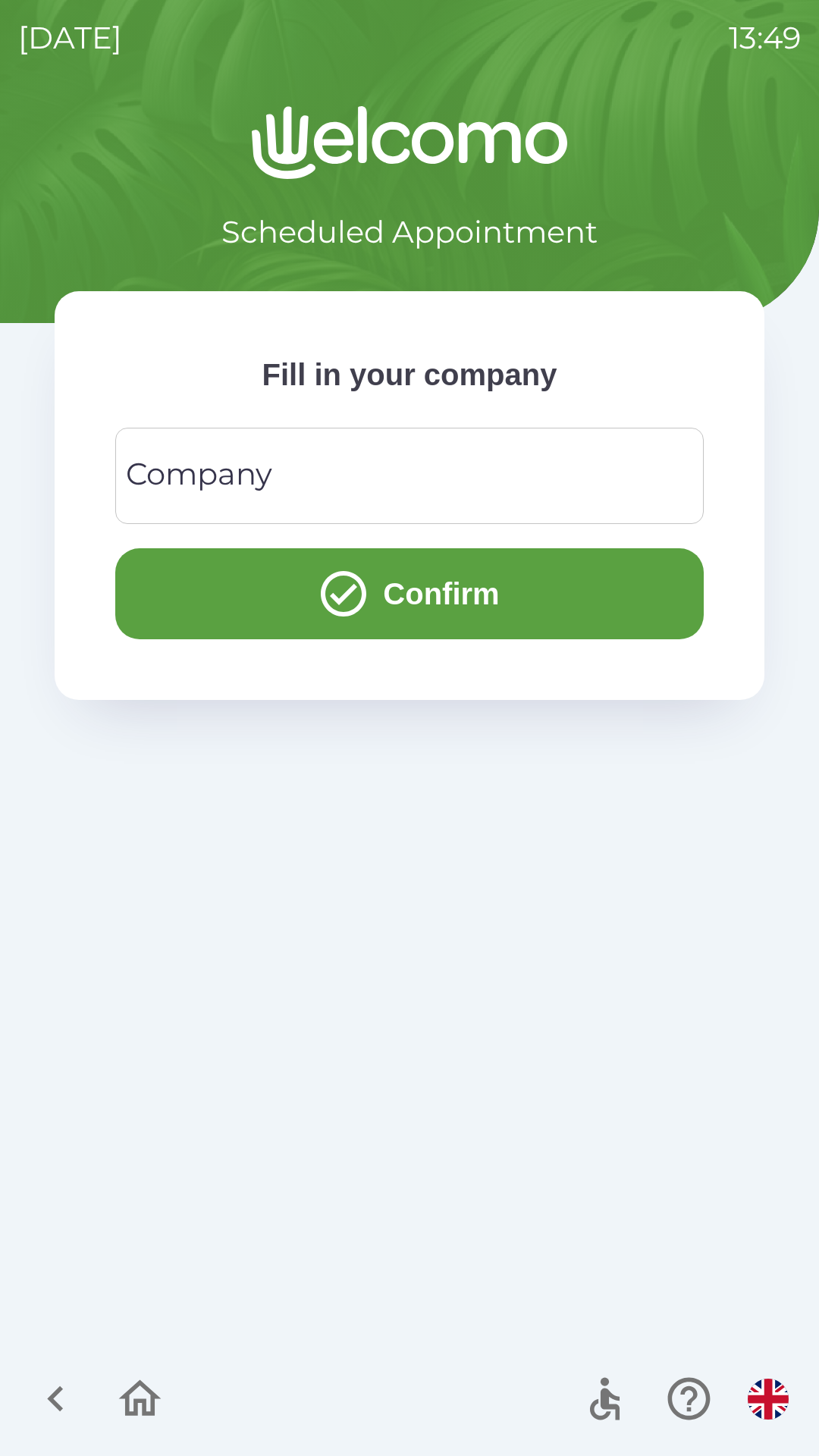
click at [216, 458] on div "Company Company" at bounding box center [410, 476] width 588 height 96
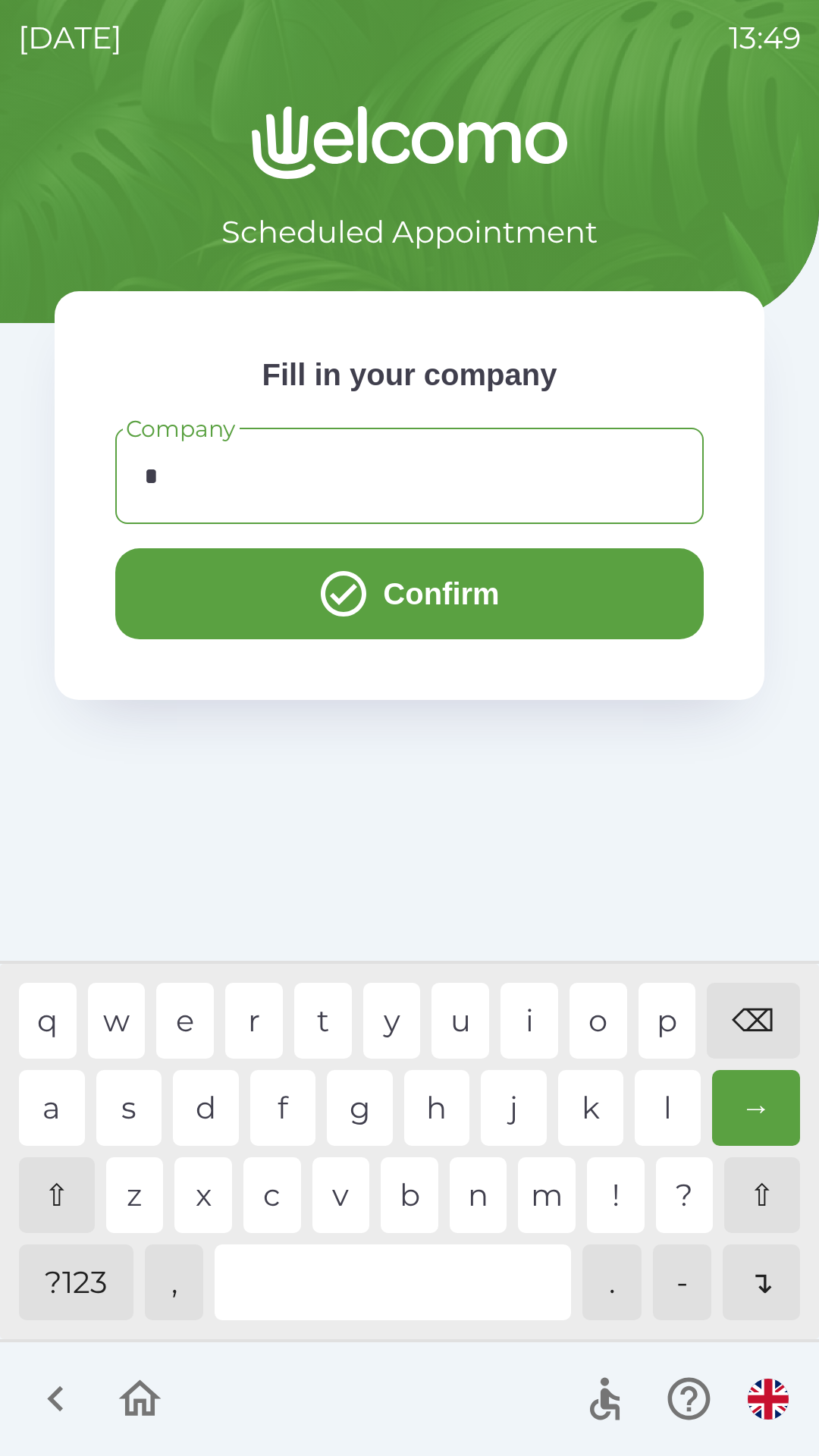
click at [489, 1195] on div "n" at bounding box center [479, 1195] width 57 height 76
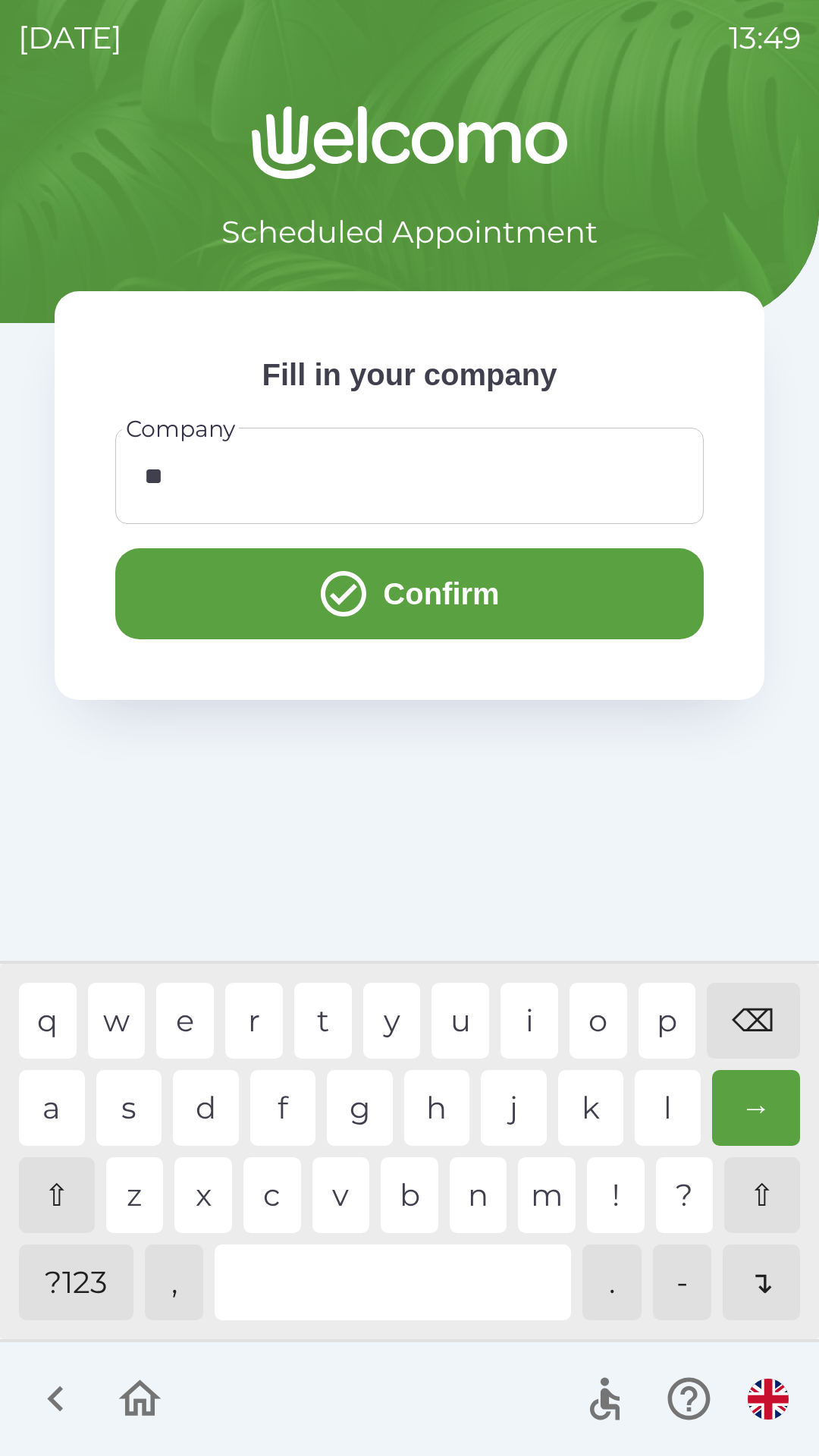
click at [187, 1009] on div "e" at bounding box center [184, 1021] width 57 height 76
click at [488, 1101] on div "j" at bounding box center [514, 1107] width 66 height 76
type input "********"
click at [523, 1010] on div "i" at bounding box center [529, 1021] width 57 height 76
click at [429, 615] on button "Confirm" at bounding box center [410, 593] width 588 height 91
